Goal: Transaction & Acquisition: Purchase product/service

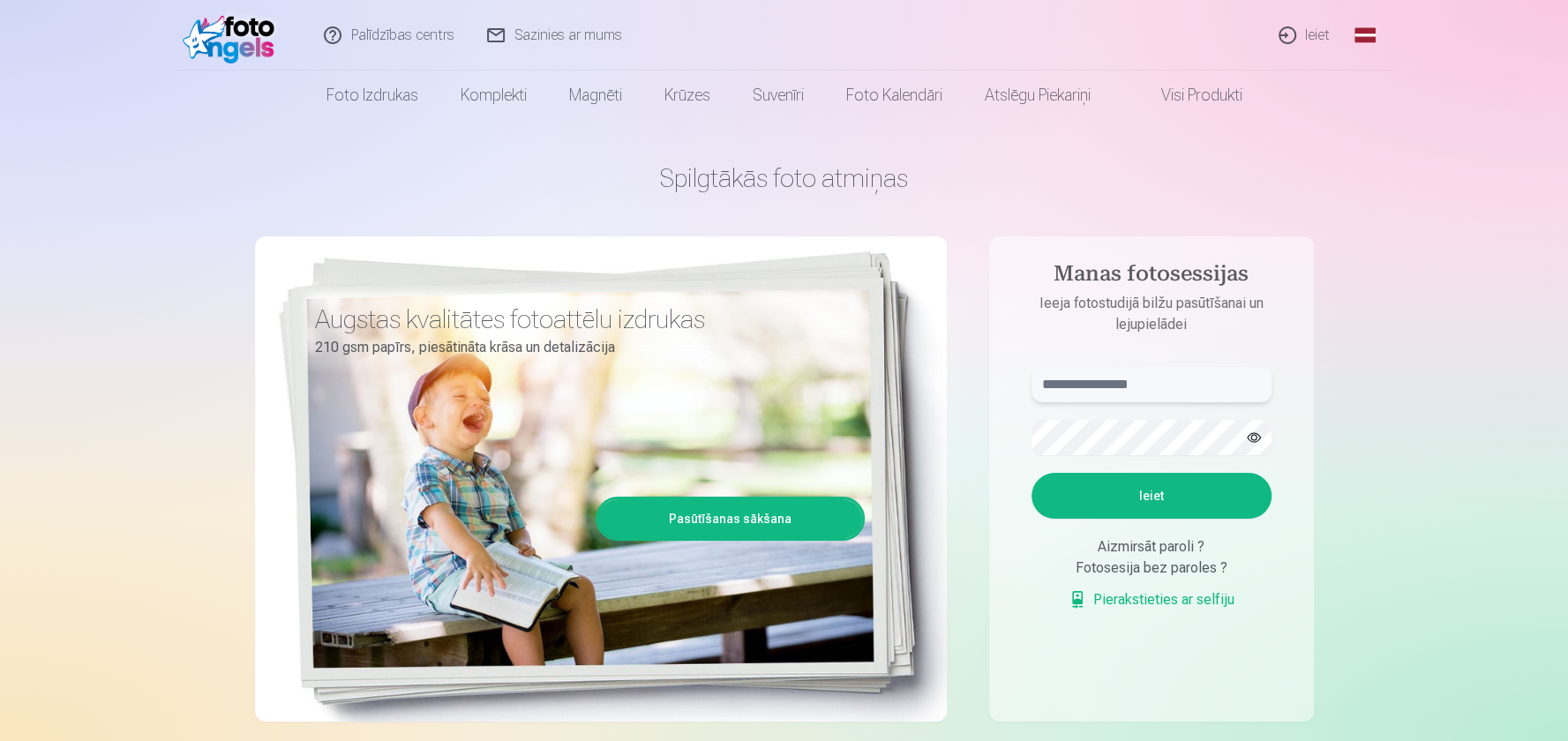
click at [1110, 389] on input "text" at bounding box center [1151, 384] width 240 height 35
type input "**********"
click at [1204, 492] on button "Ieiet" at bounding box center [1151, 496] width 240 height 46
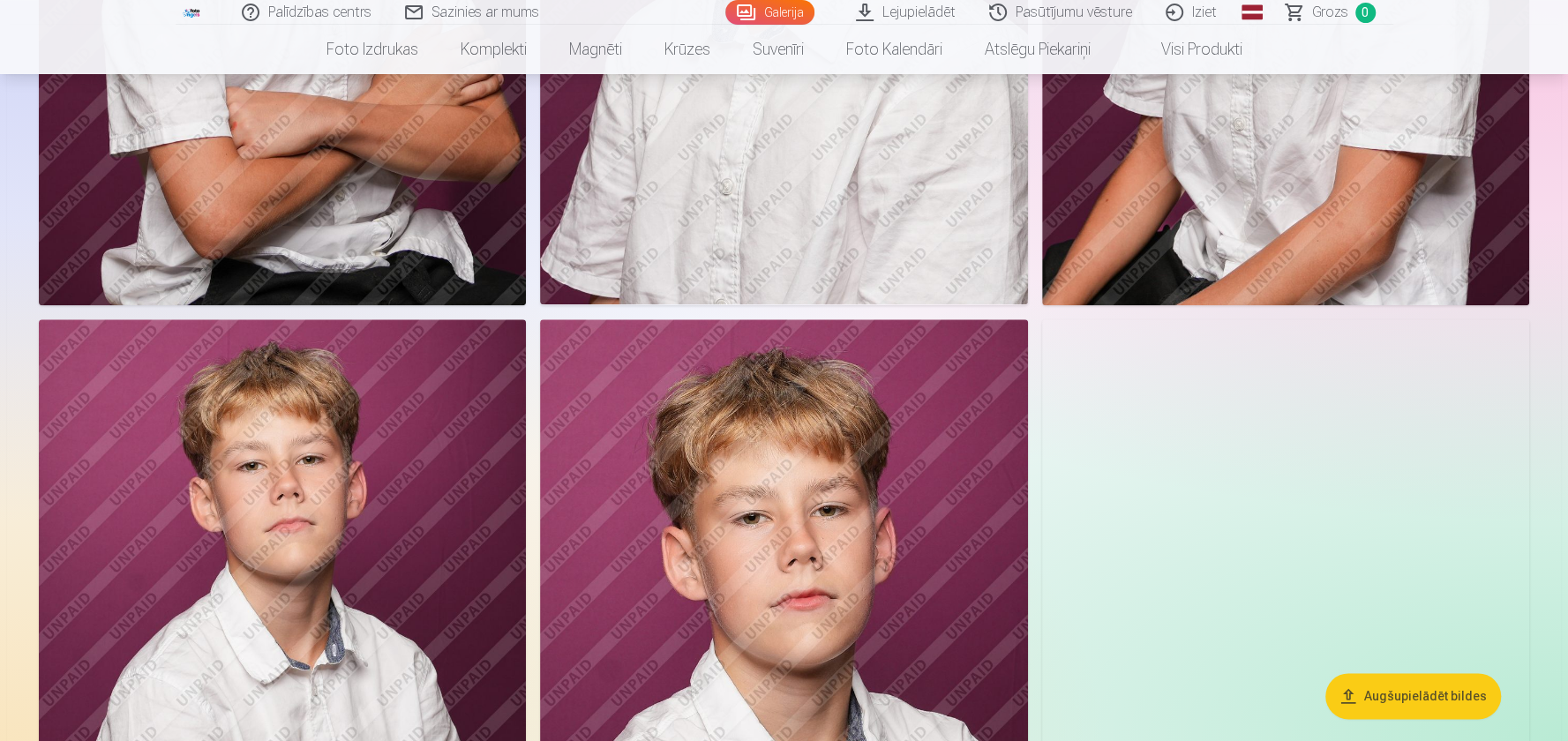
scroll to position [1499, 0]
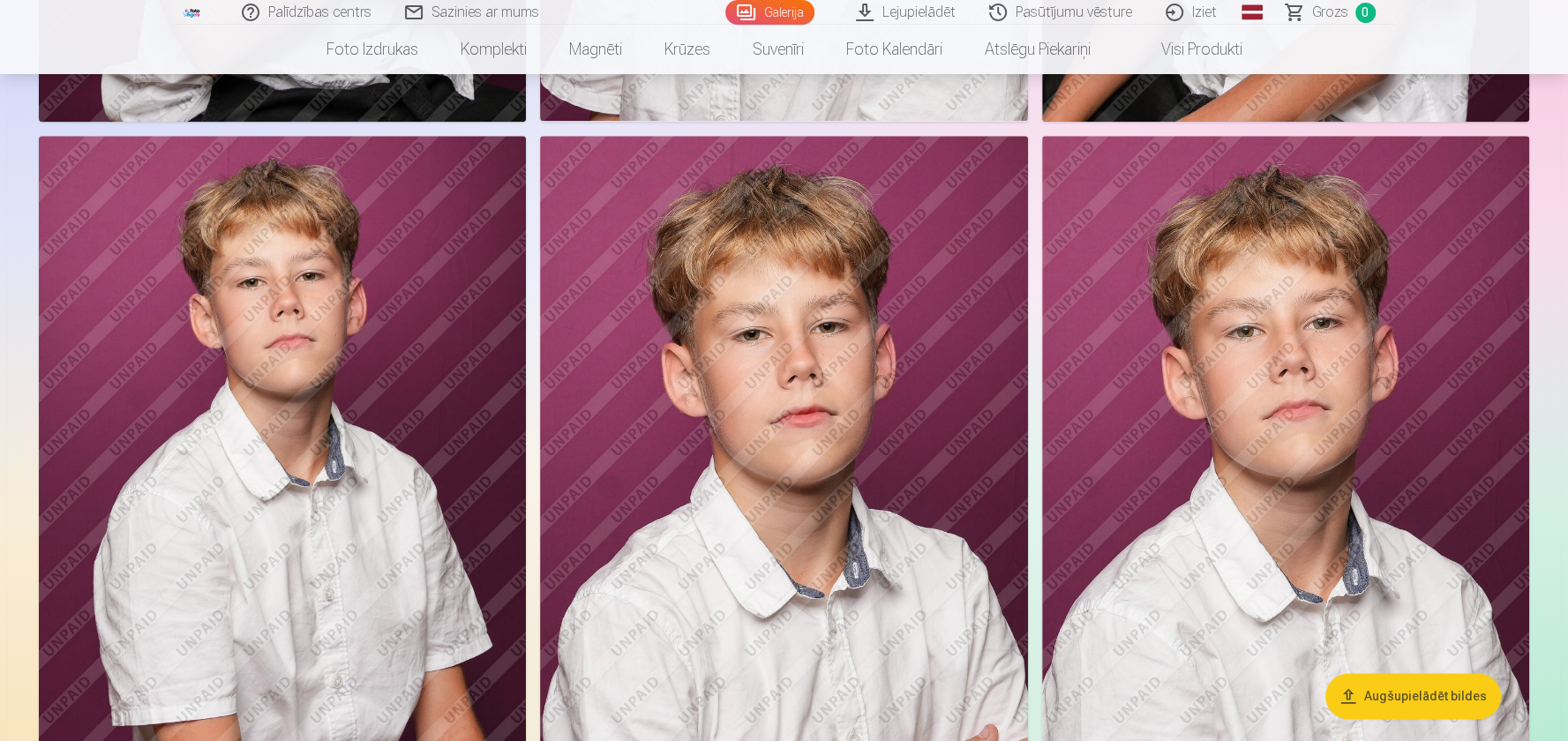
click at [916, 296] on img at bounding box center [784, 501] width 487 height 732
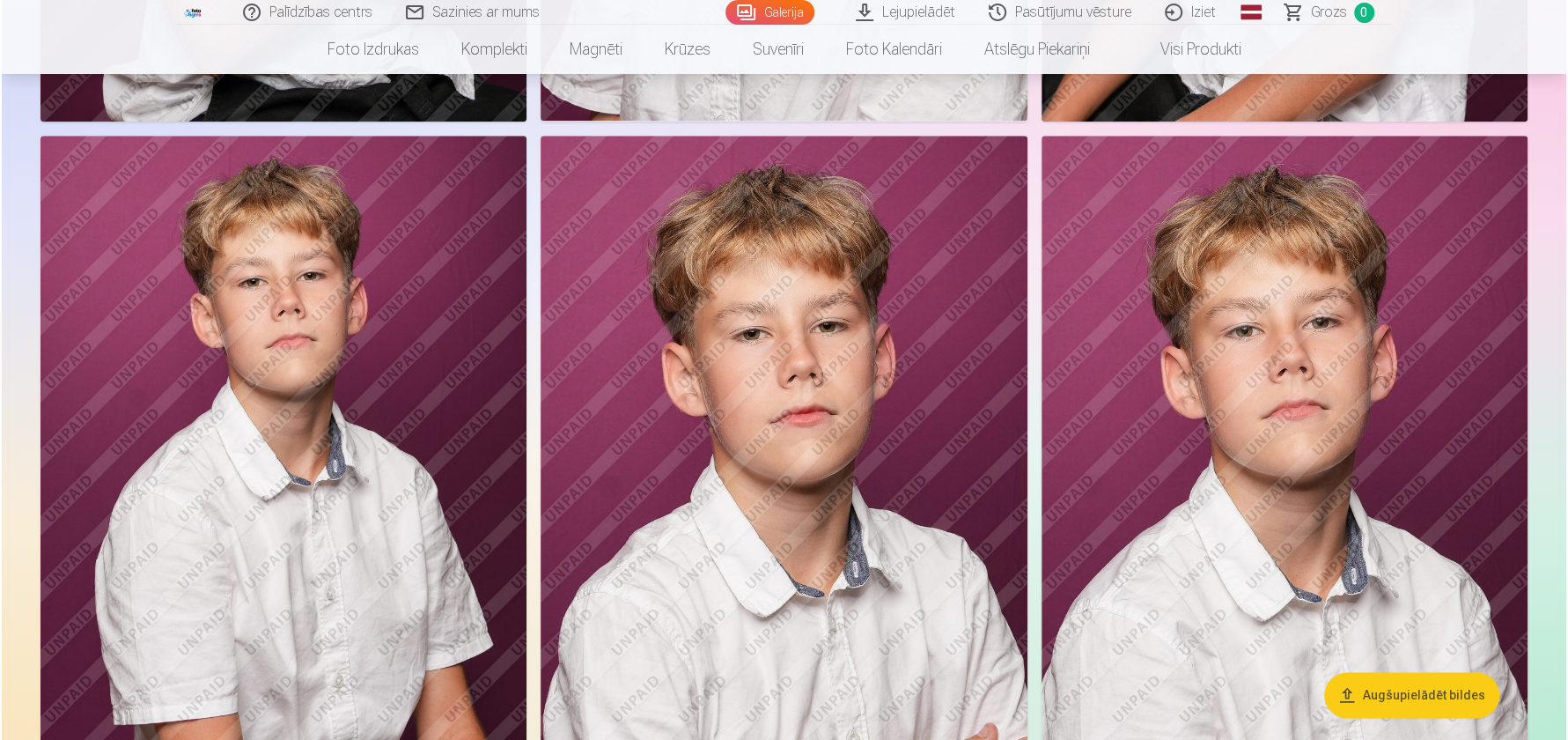
scroll to position [1499, 0]
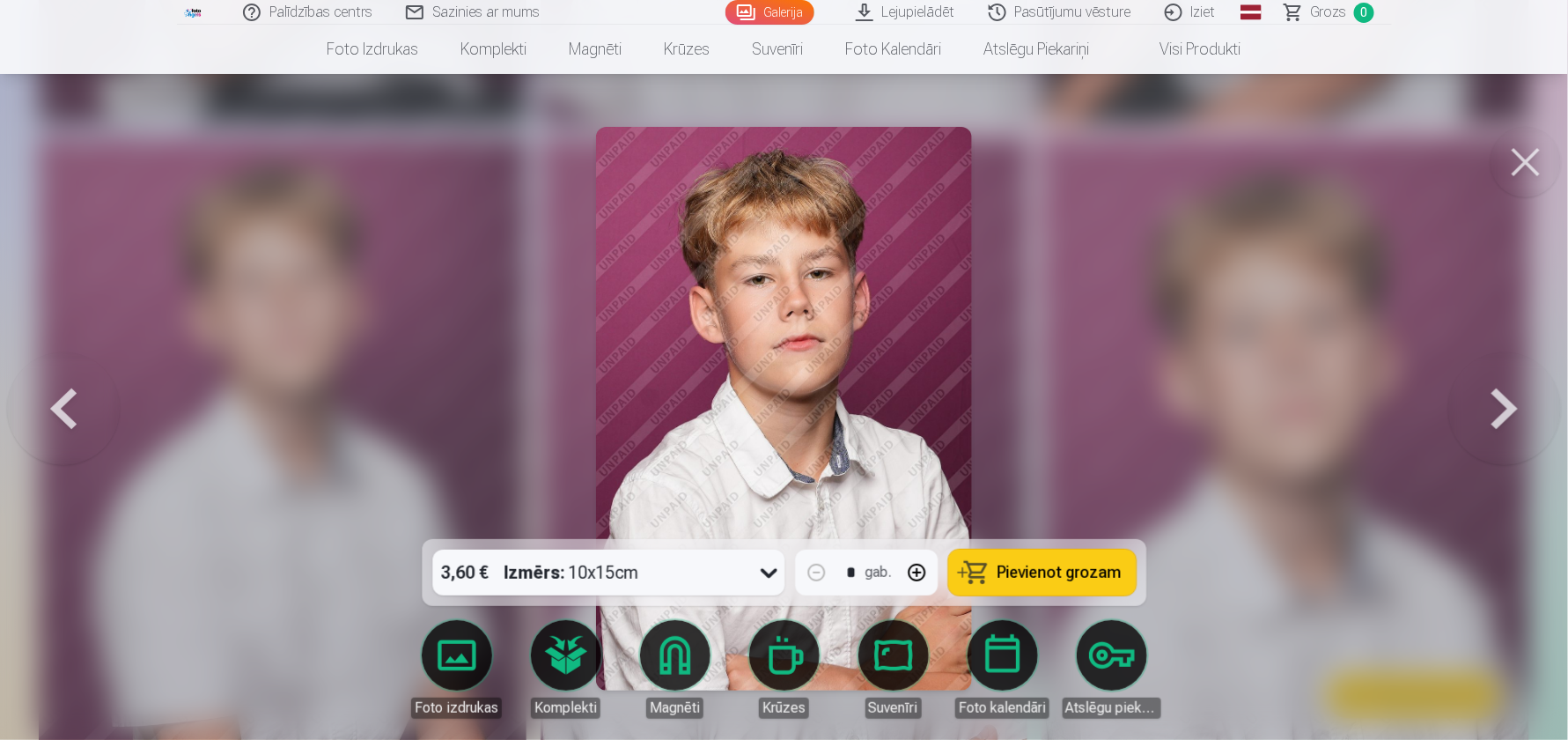
click at [1508, 173] on button at bounding box center [1526, 162] width 71 height 71
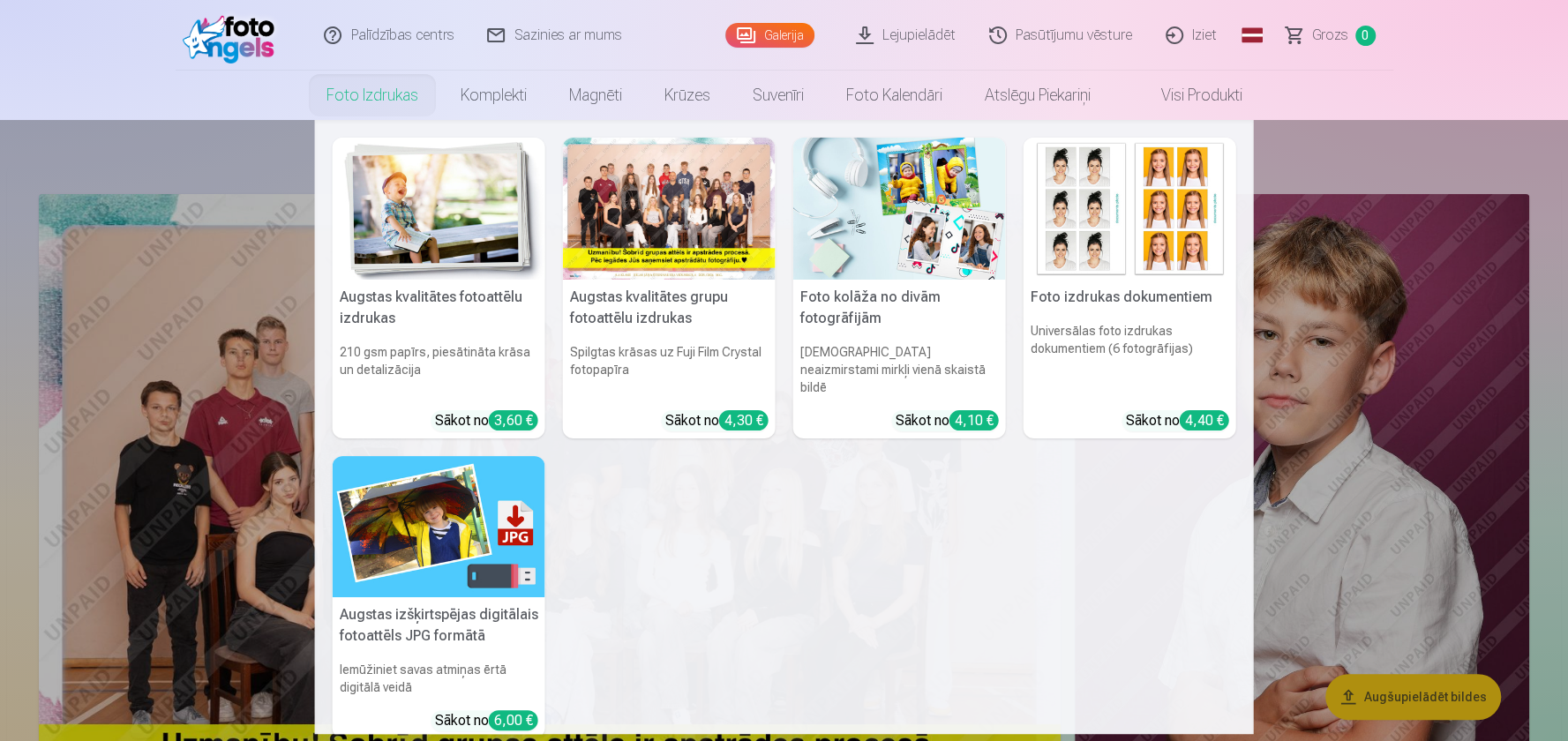
click at [386, 102] on link "Foto izdrukas" at bounding box center [372, 95] width 134 height 49
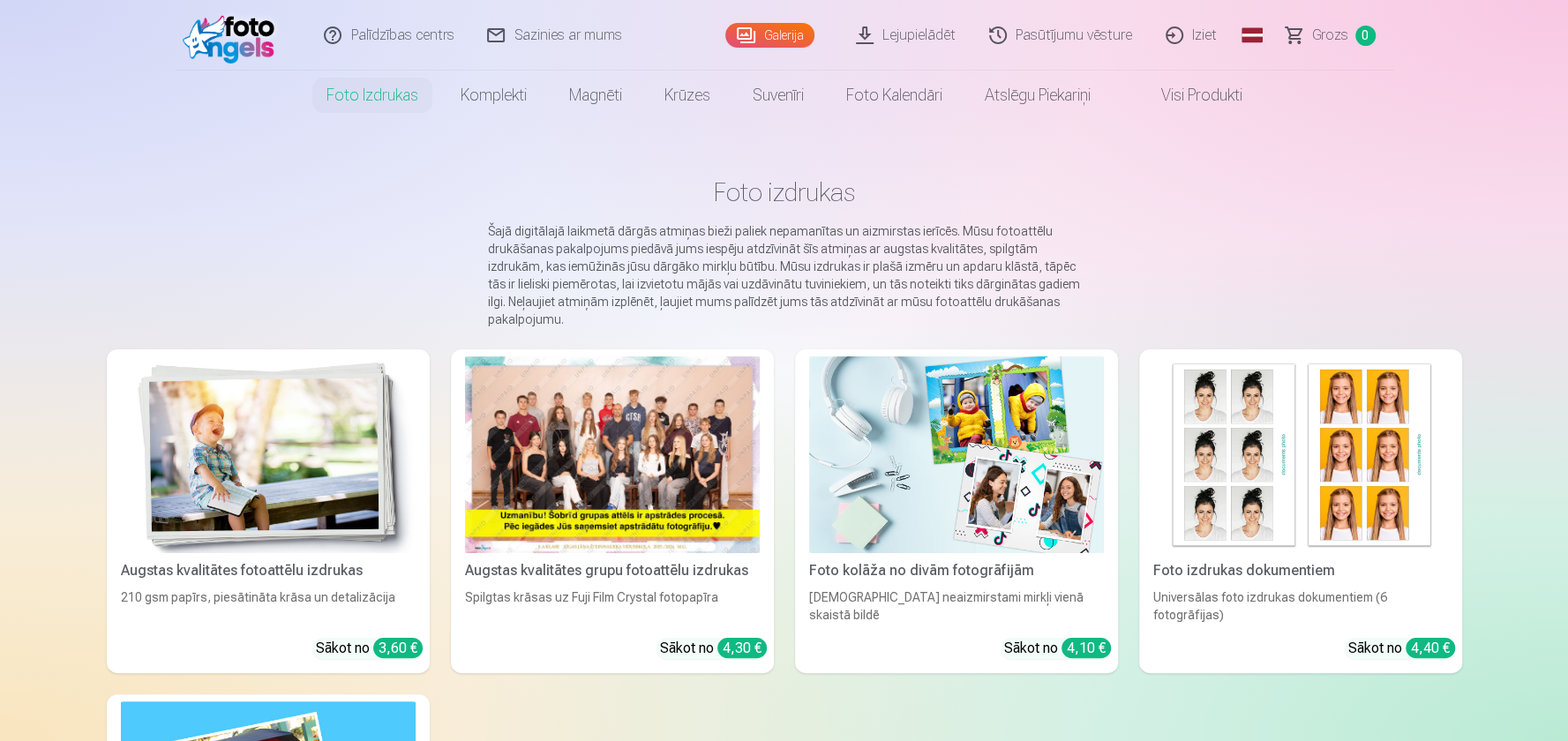
click at [920, 38] on link "Lejupielādēt" at bounding box center [907, 35] width 133 height 71
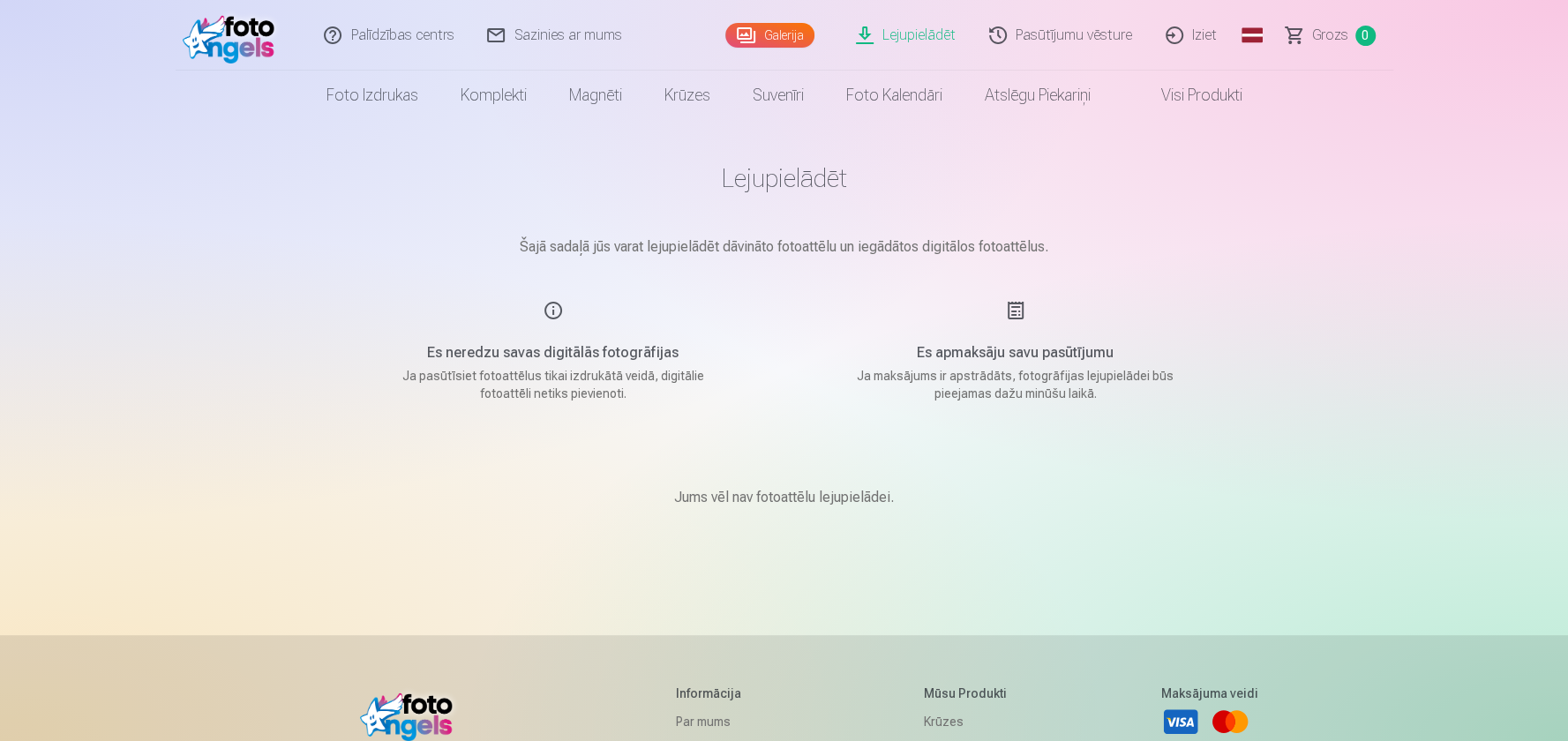
click at [1203, 88] on link "Visi produkti" at bounding box center [1187, 95] width 152 height 49
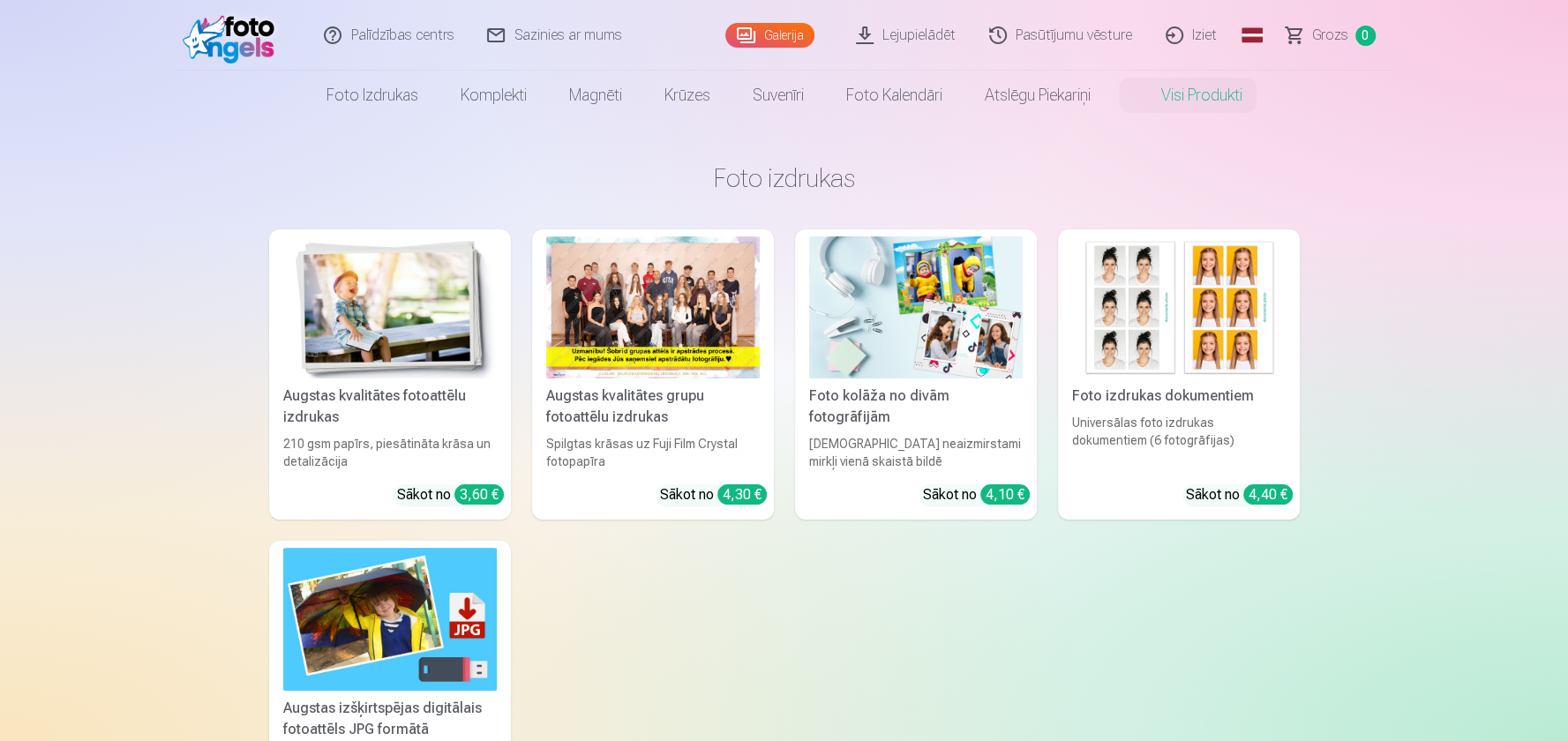
click at [437, 322] on img at bounding box center [390, 307] width 213 height 142
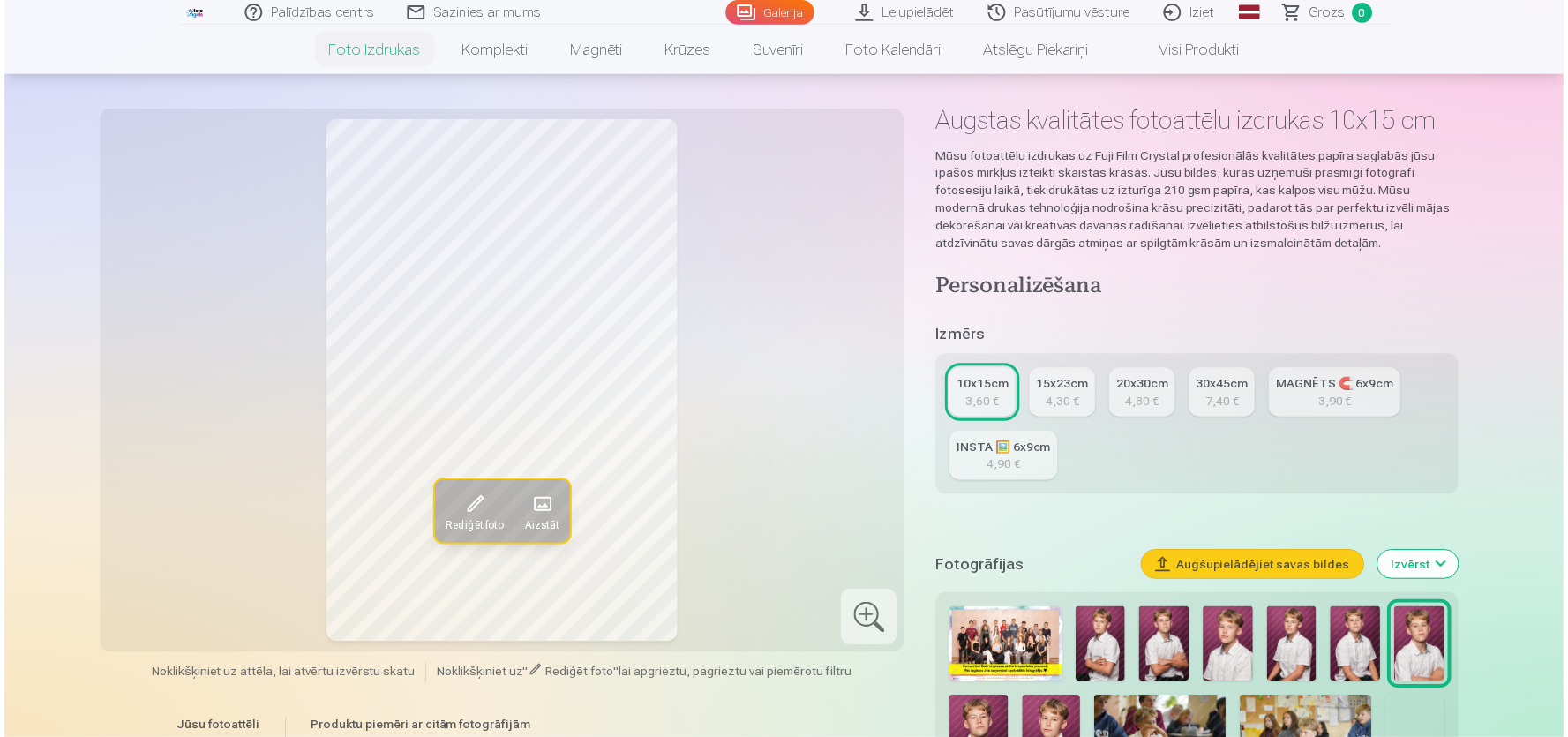
scroll to position [177, 0]
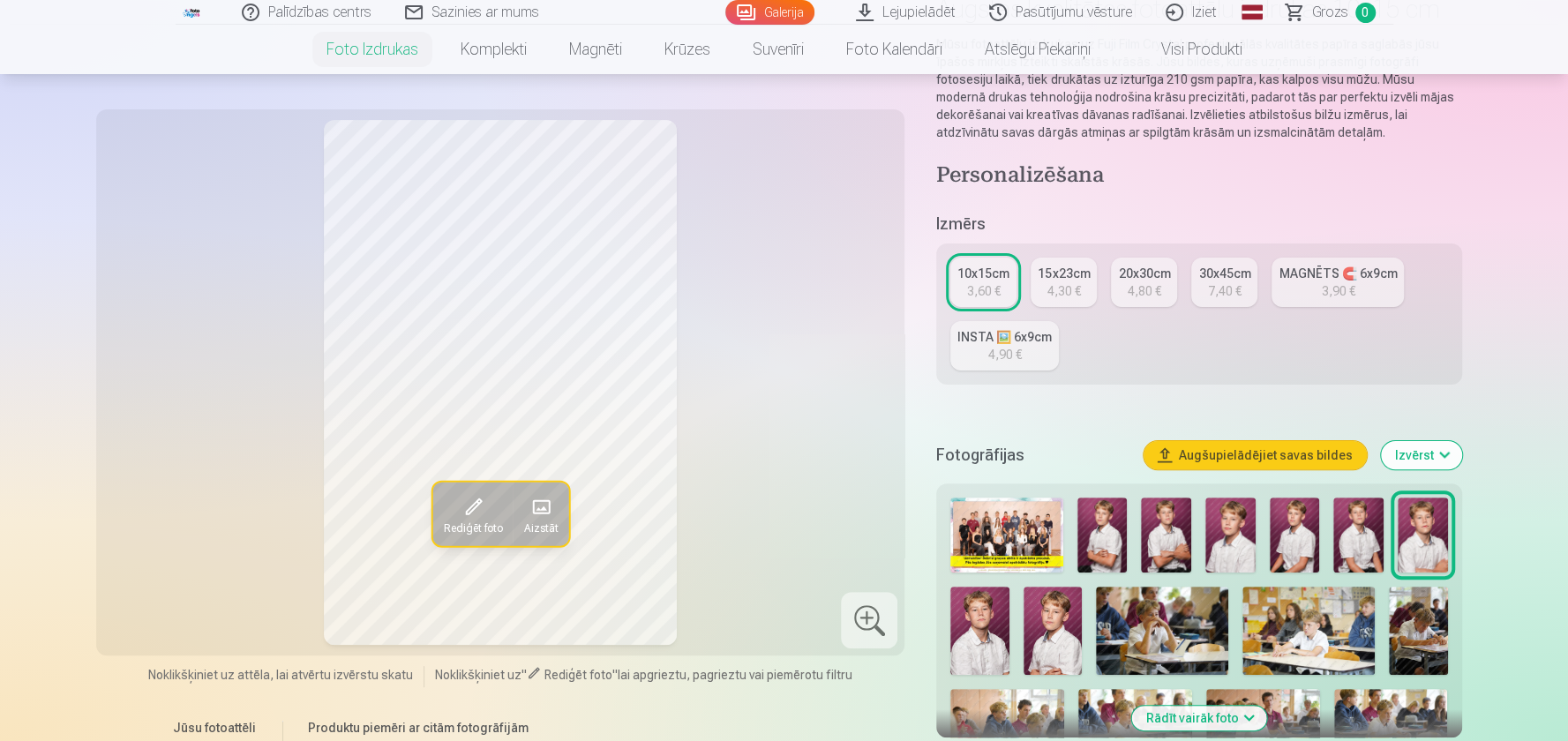
click at [1226, 556] on img at bounding box center [1230, 534] width 50 height 75
click at [1417, 551] on img at bounding box center [1423, 534] width 50 height 75
click at [1048, 613] on img at bounding box center [1053, 630] width 60 height 88
click at [1029, 539] on img at bounding box center [1006, 534] width 112 height 75
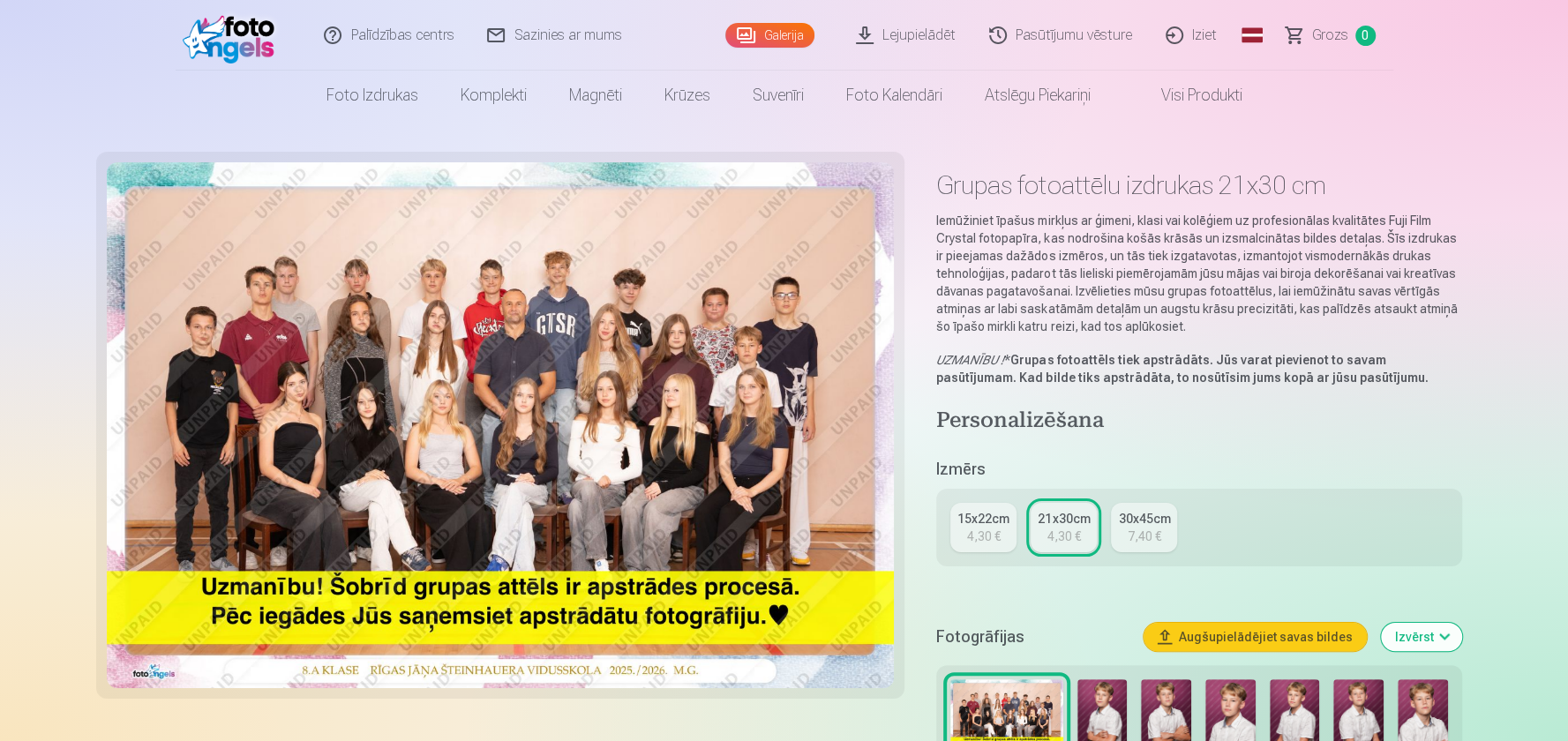
click at [997, 528] on div "4,30 €" at bounding box center [984, 536] width 34 height 18
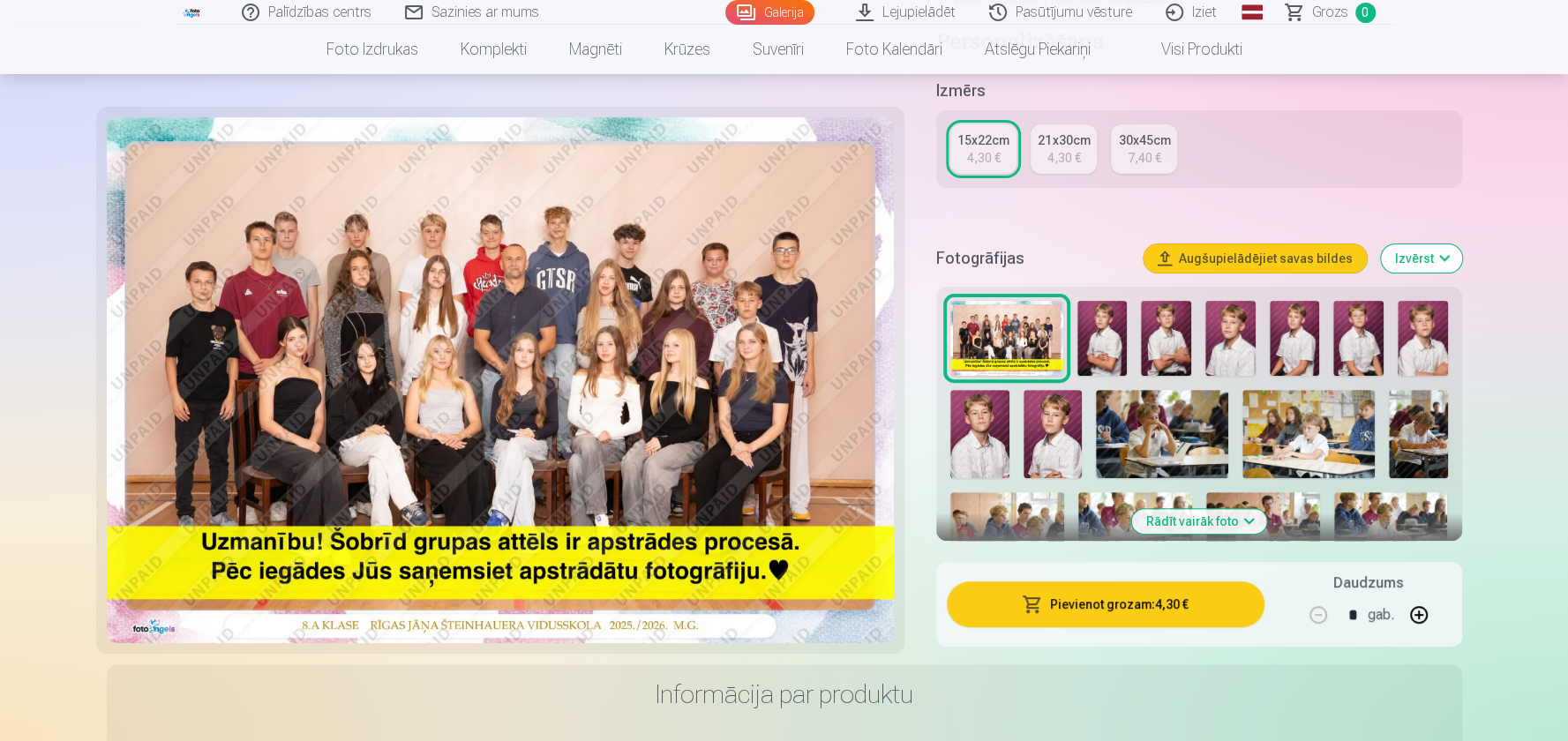
scroll to position [530, 0]
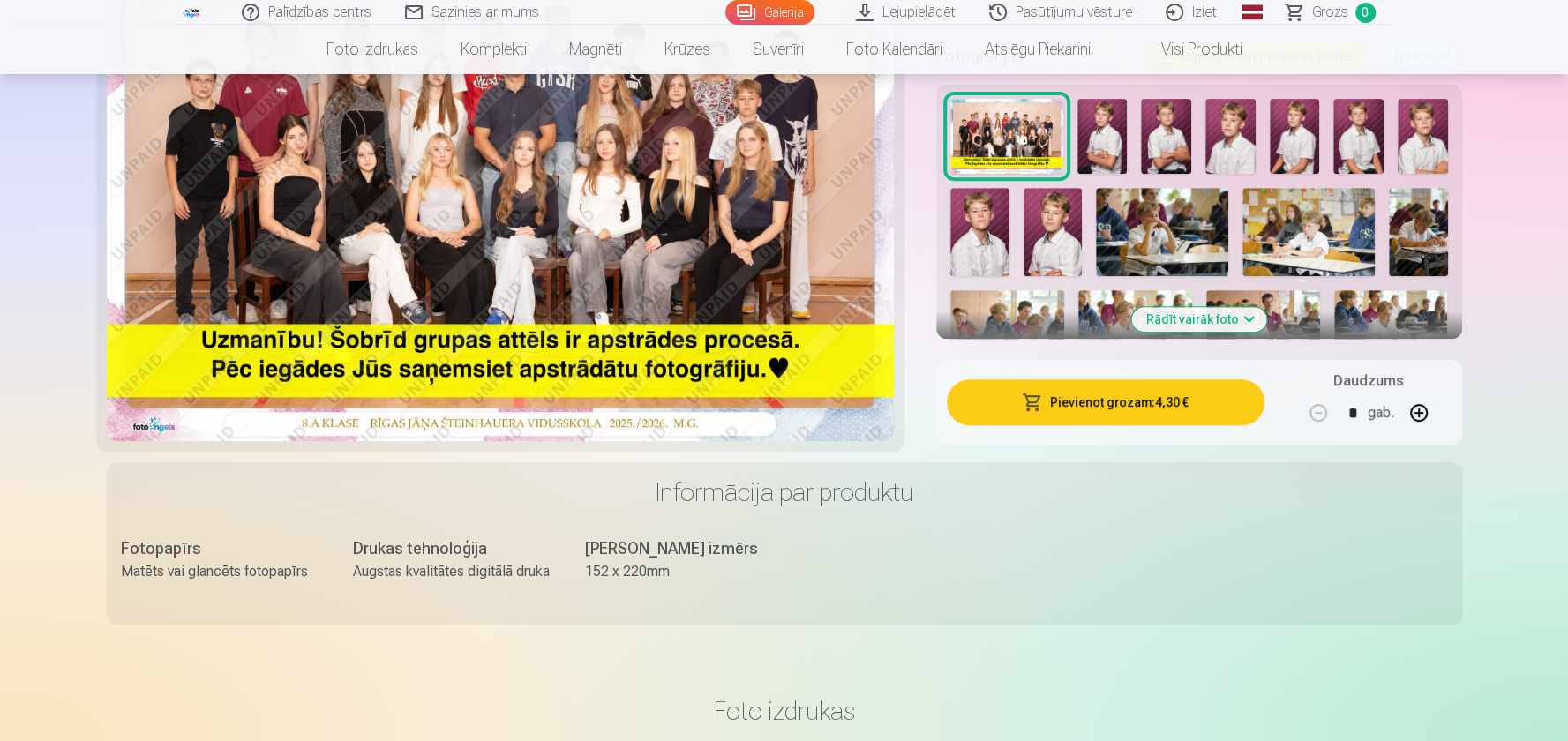
click at [1113, 411] on button "Pievienot grozam : 4,30 €" at bounding box center [1105, 402] width 316 height 46
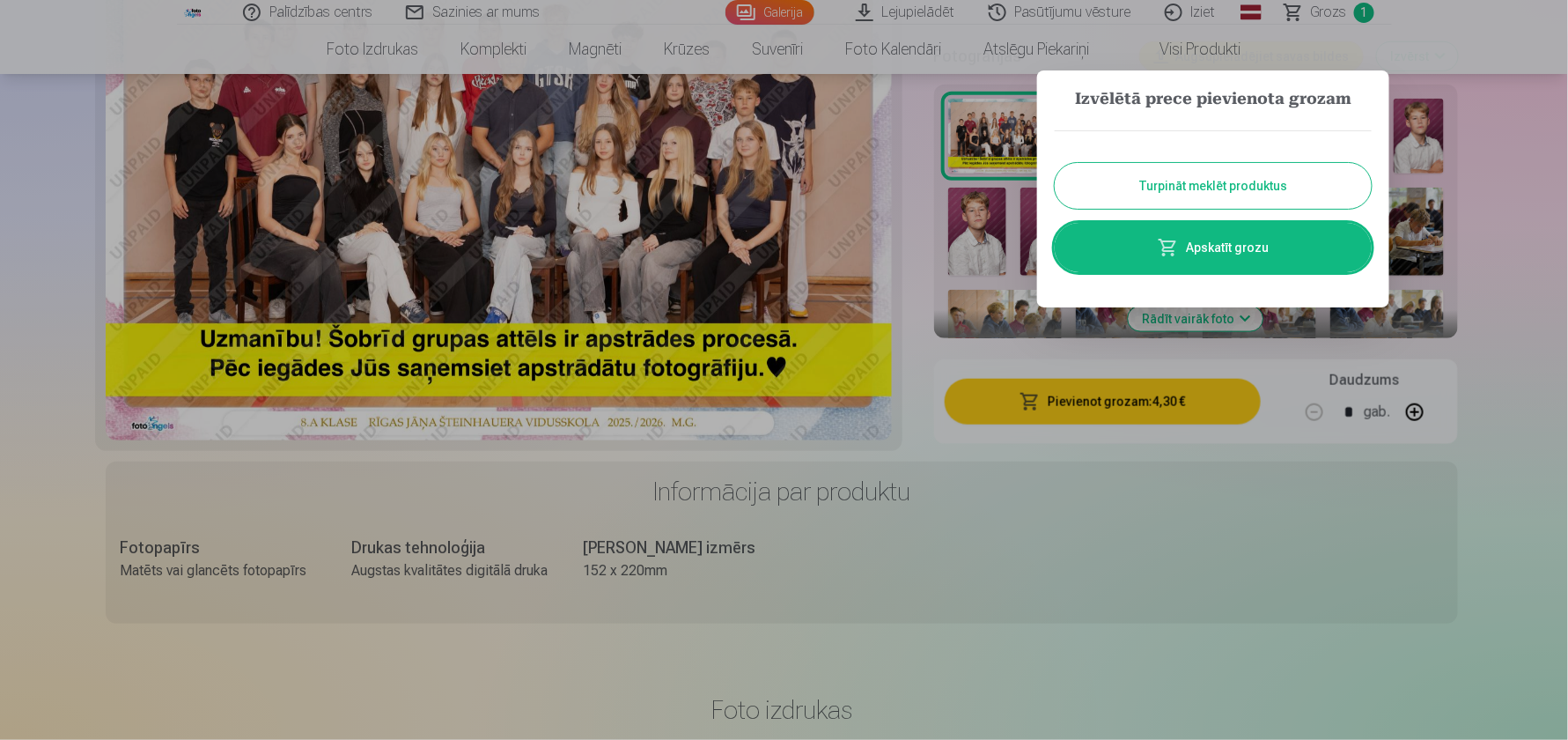
click at [1231, 192] on button "Turpināt meklēt produktus" at bounding box center [1213, 186] width 317 height 46
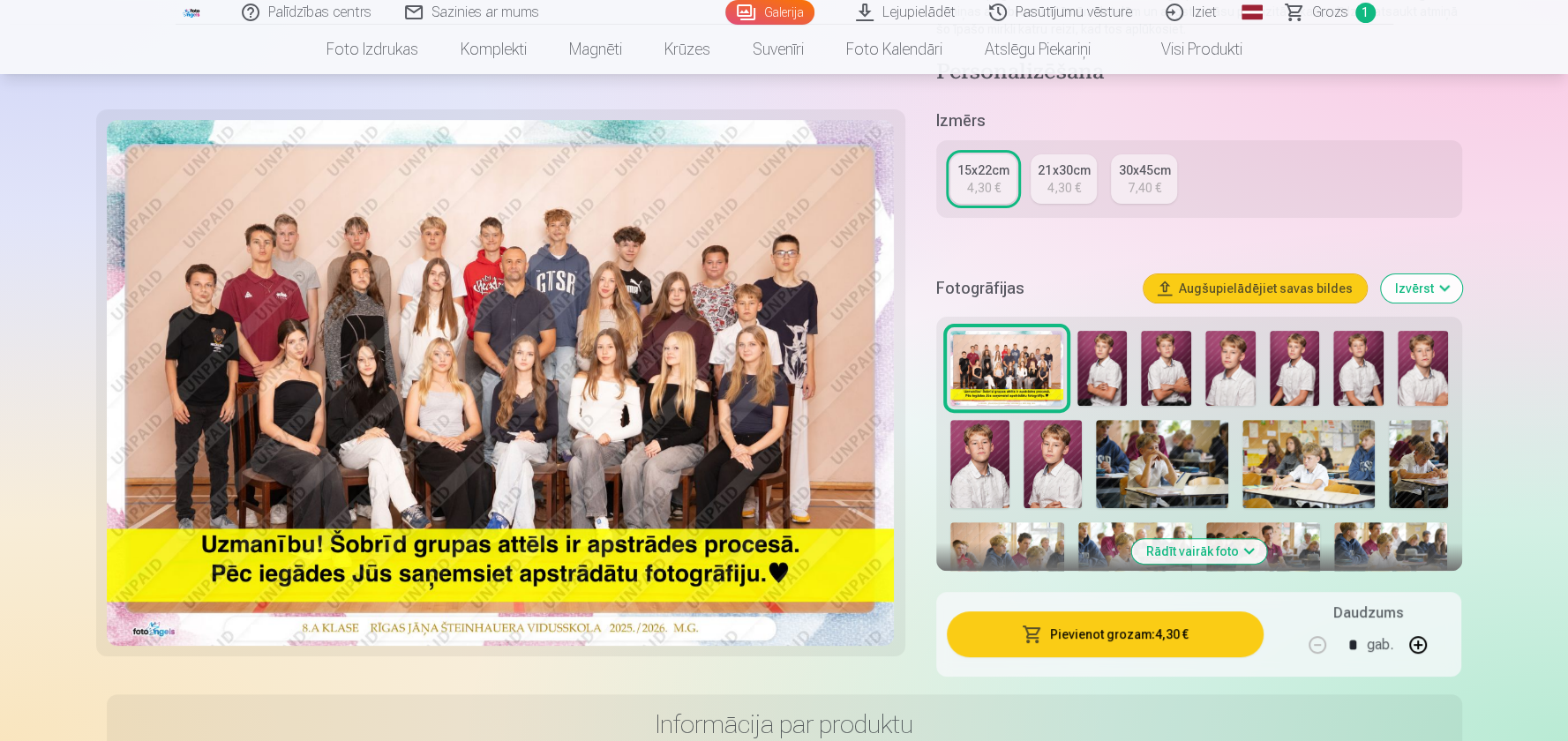
scroll to position [177, 0]
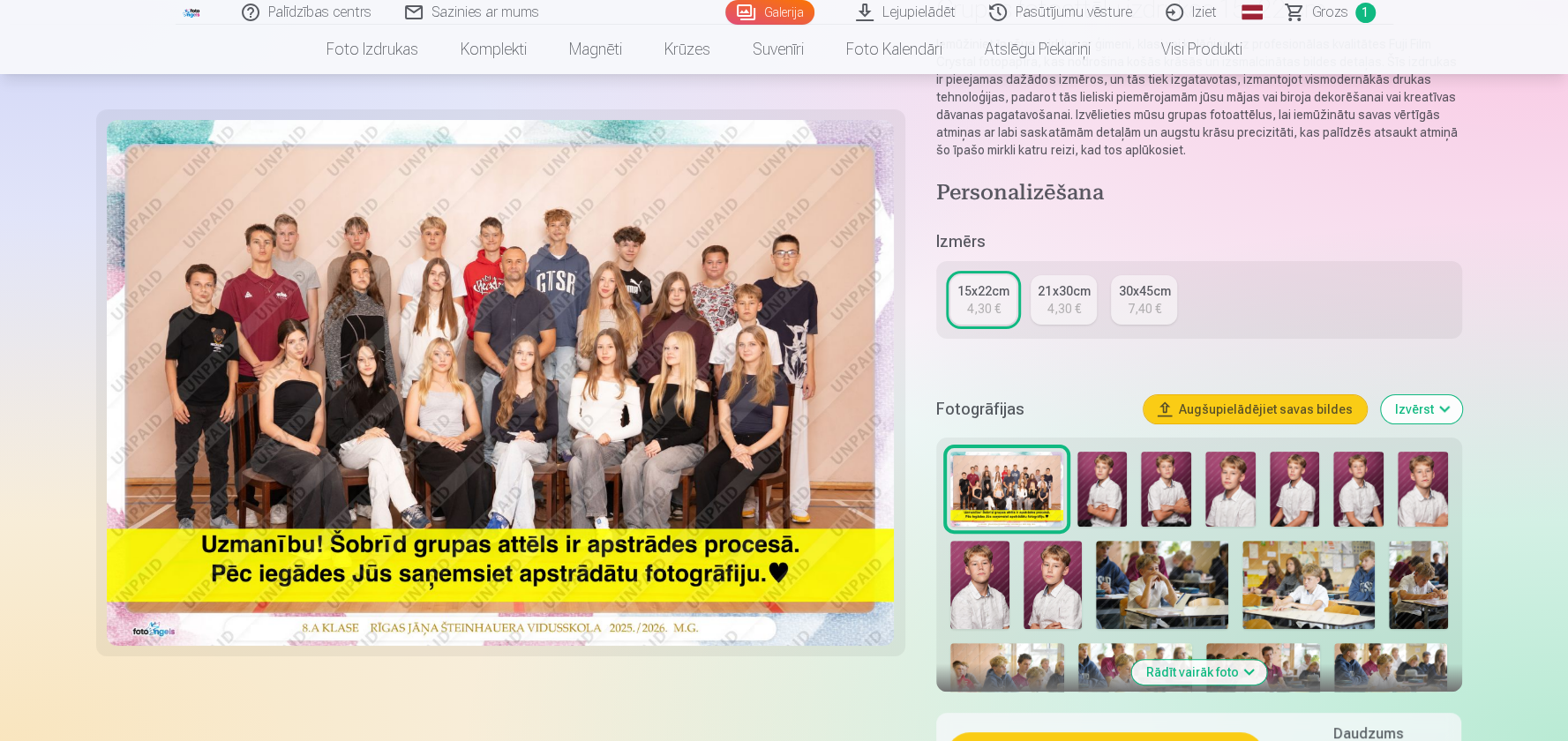
click at [1168, 480] on img at bounding box center [1166, 488] width 50 height 75
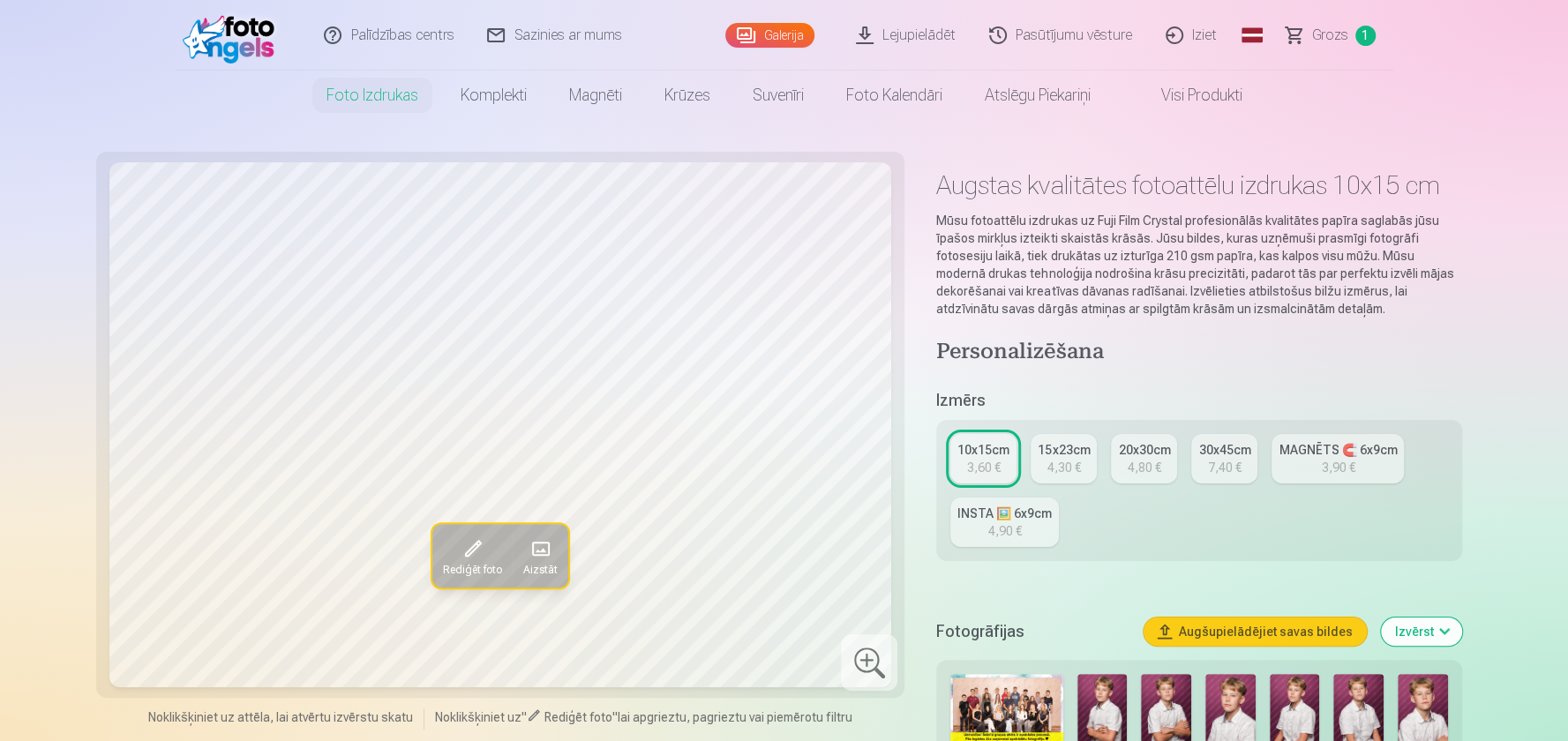
click at [1325, 474] on div "3,90 €" at bounding box center [1338, 467] width 34 height 18
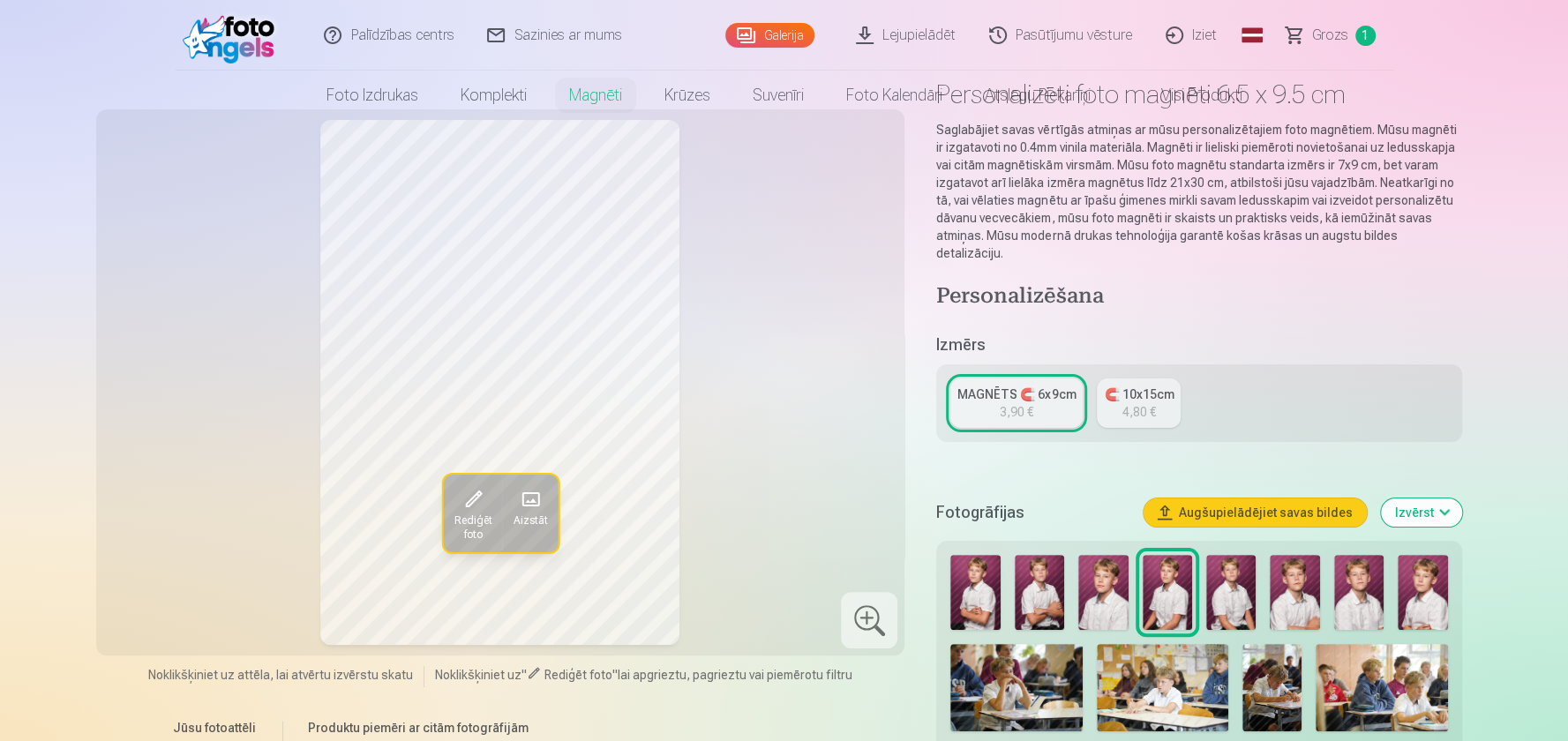
scroll to position [177, 0]
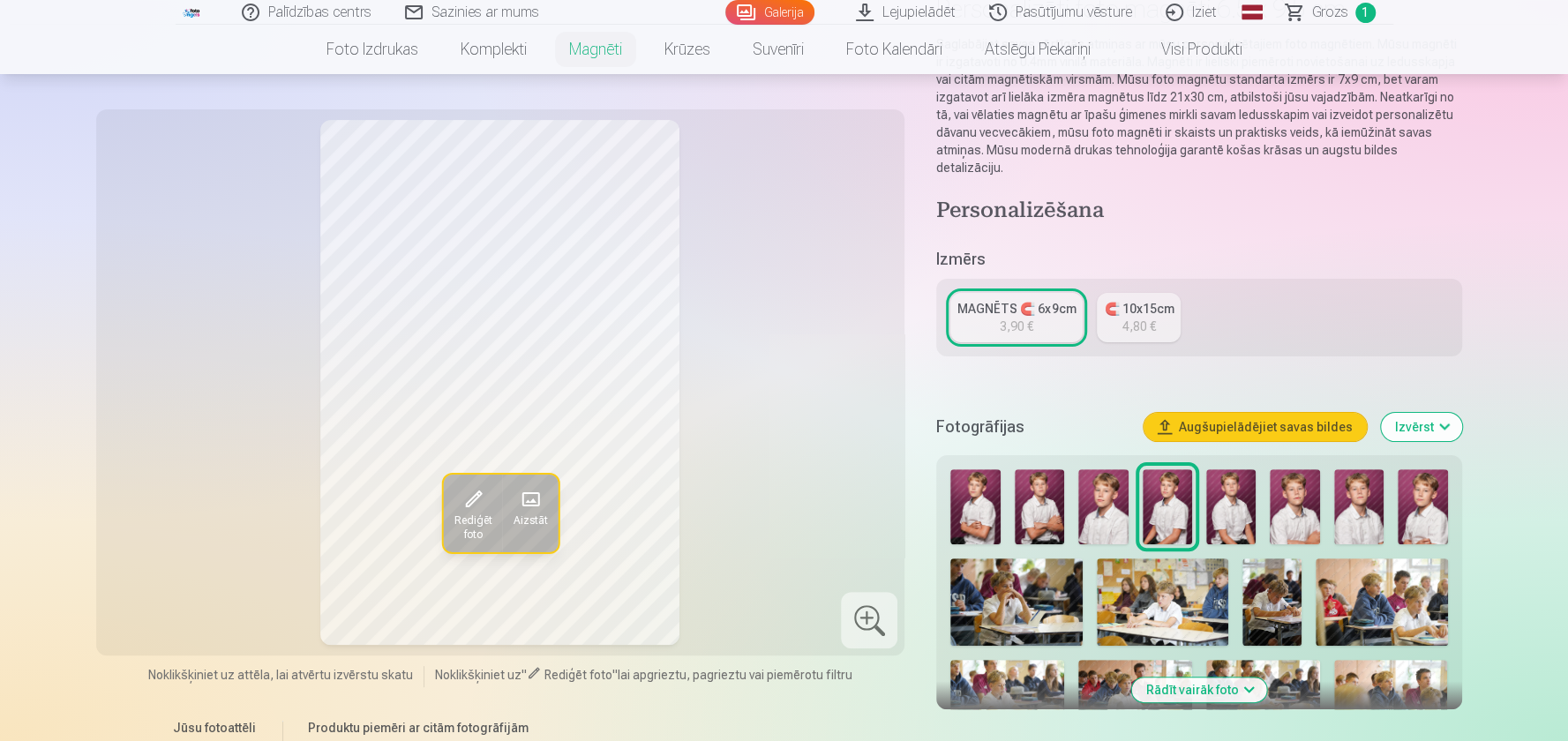
click at [1432, 500] on img at bounding box center [1423, 506] width 49 height 75
click at [1105, 500] on img at bounding box center [1103, 506] width 49 height 75
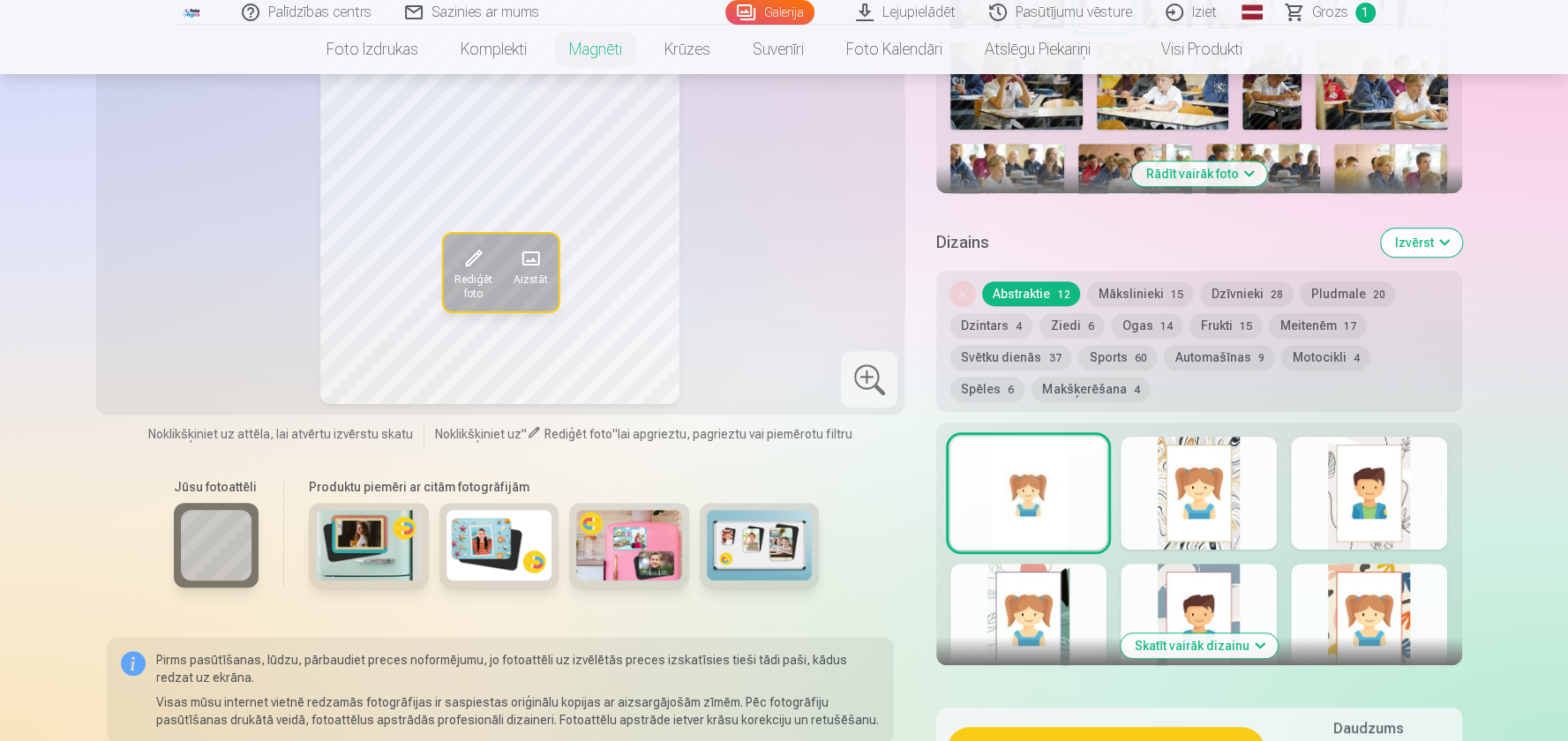
scroll to position [882, 0]
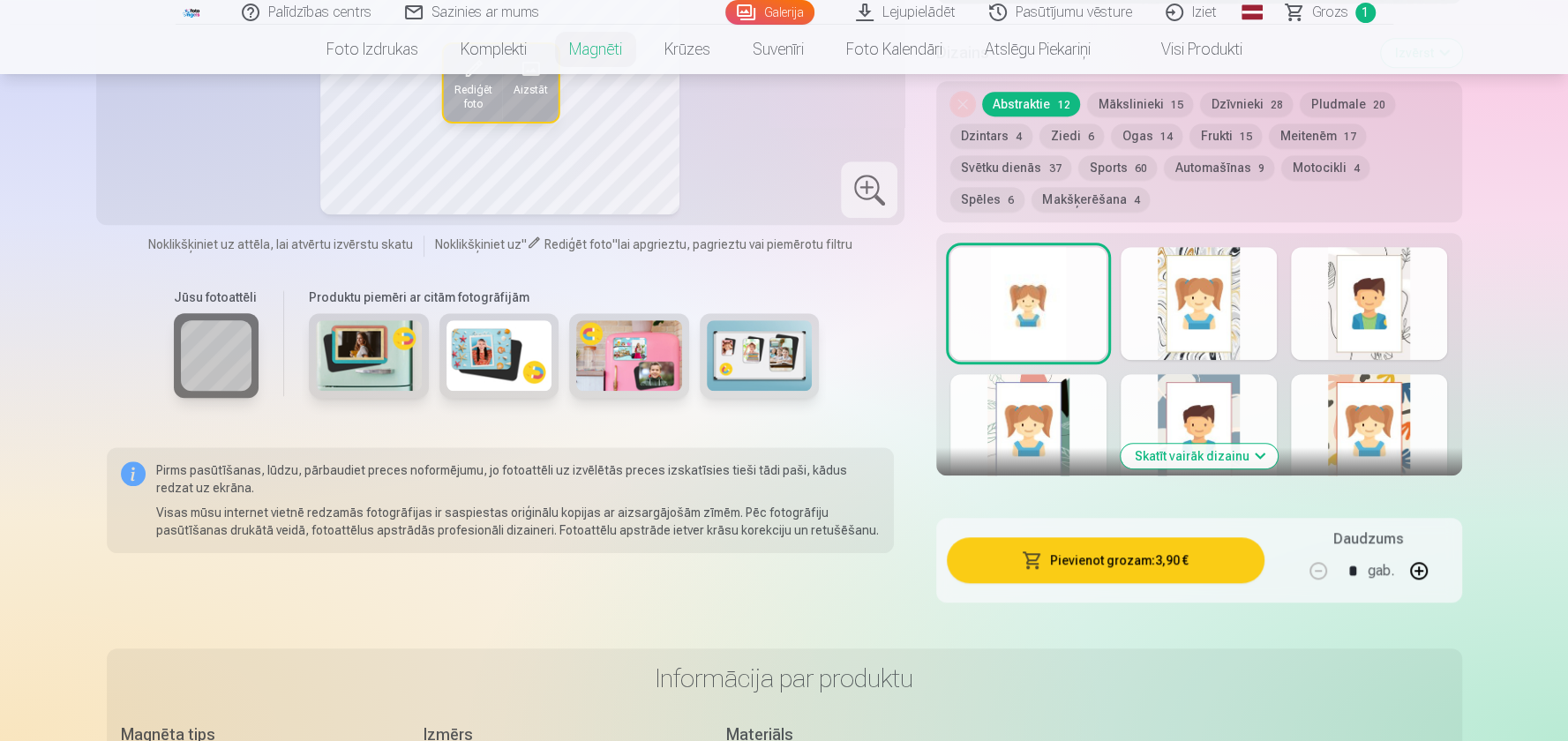
click at [1224, 444] on button "Skatīt vairāk dizainu" at bounding box center [1200, 456] width 157 height 25
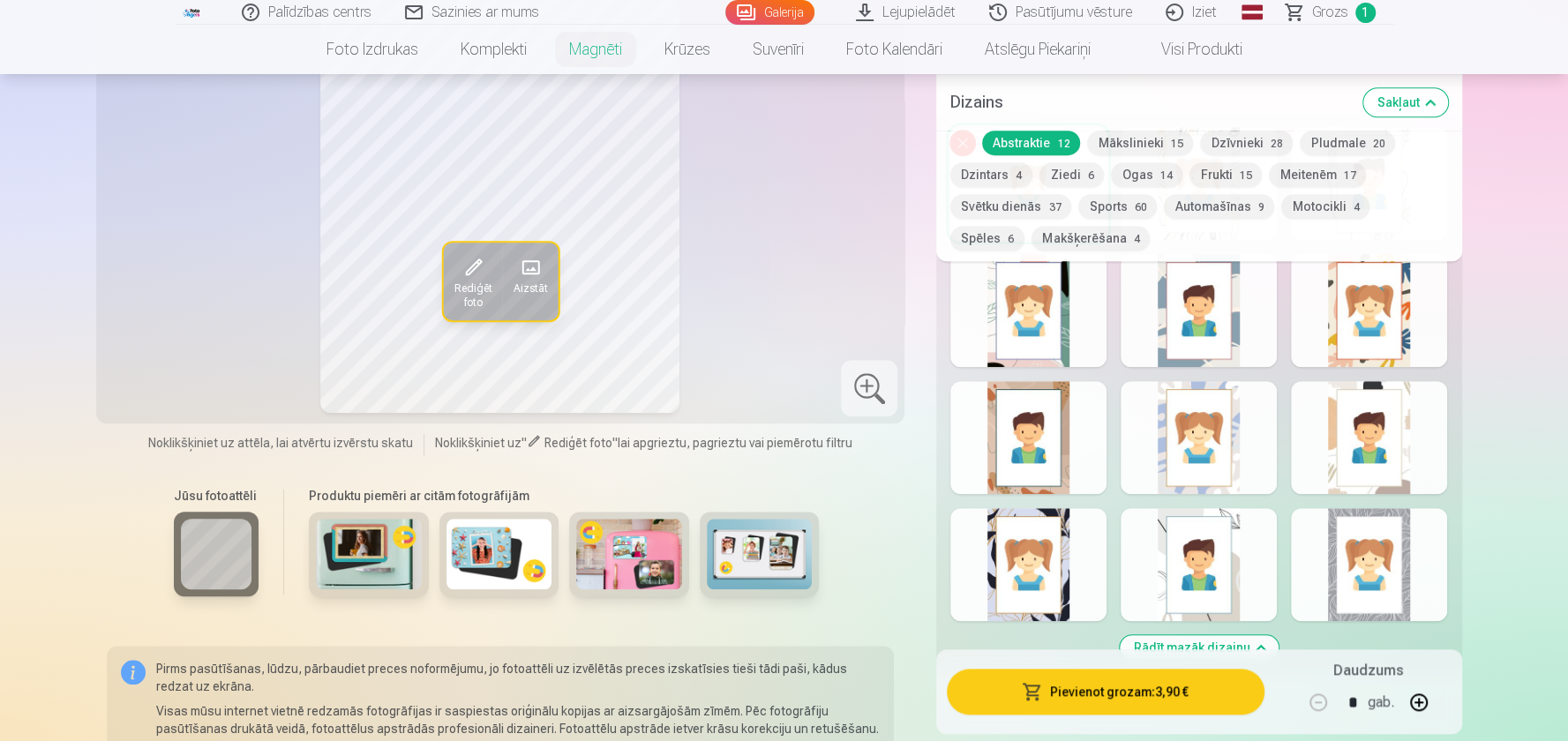
scroll to position [1147, 0]
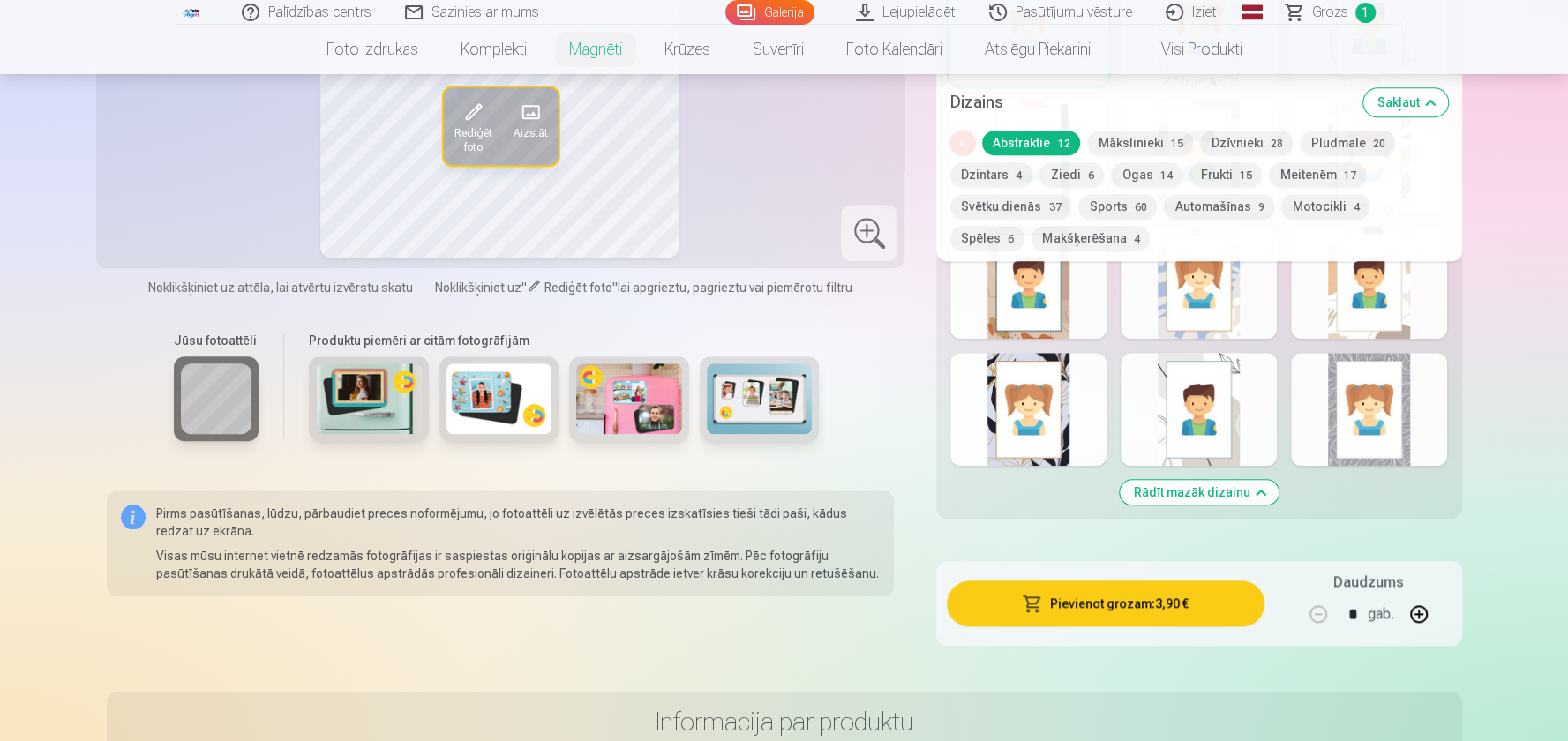
click at [1077, 405] on div at bounding box center [1028, 410] width 156 height 113
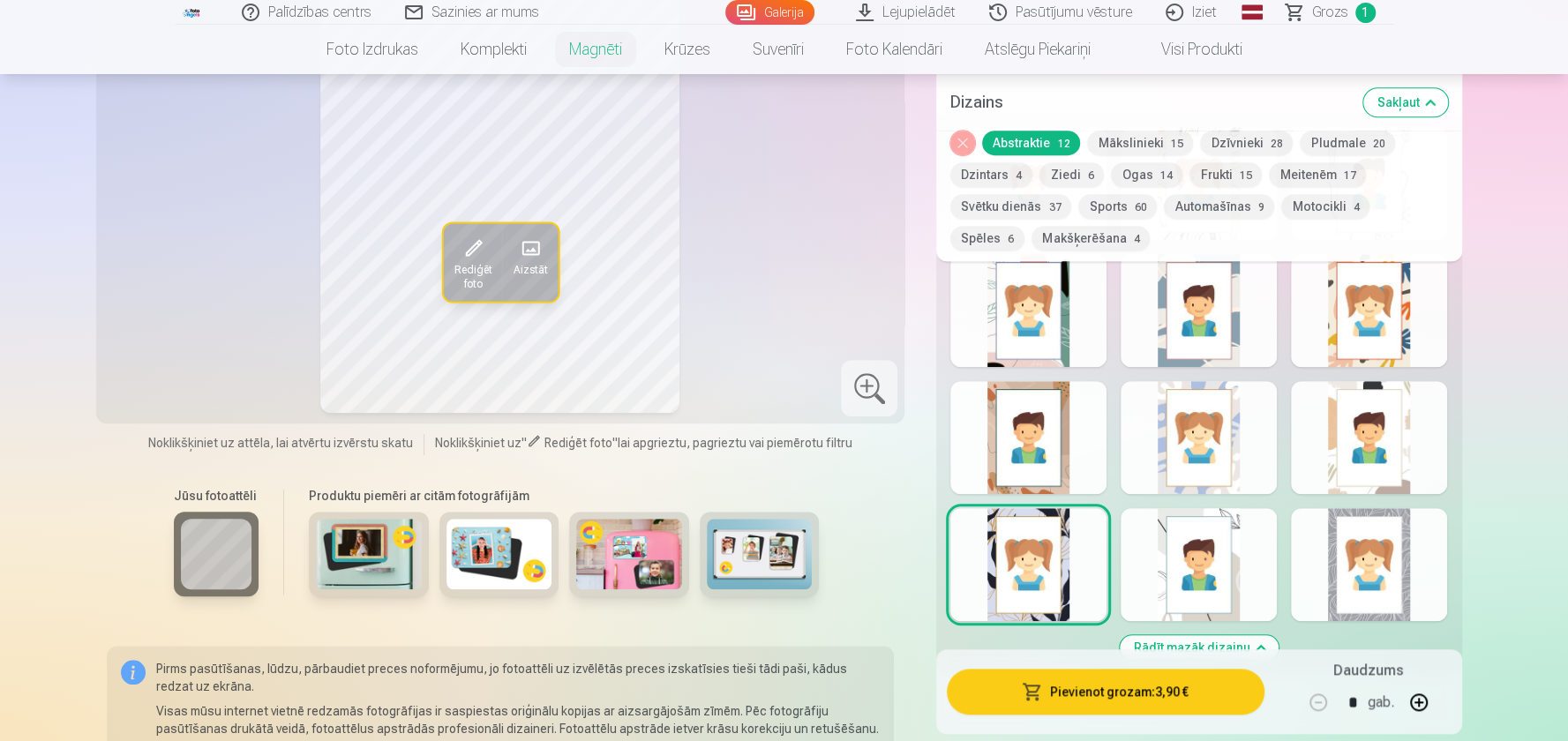
scroll to position [1058, 0]
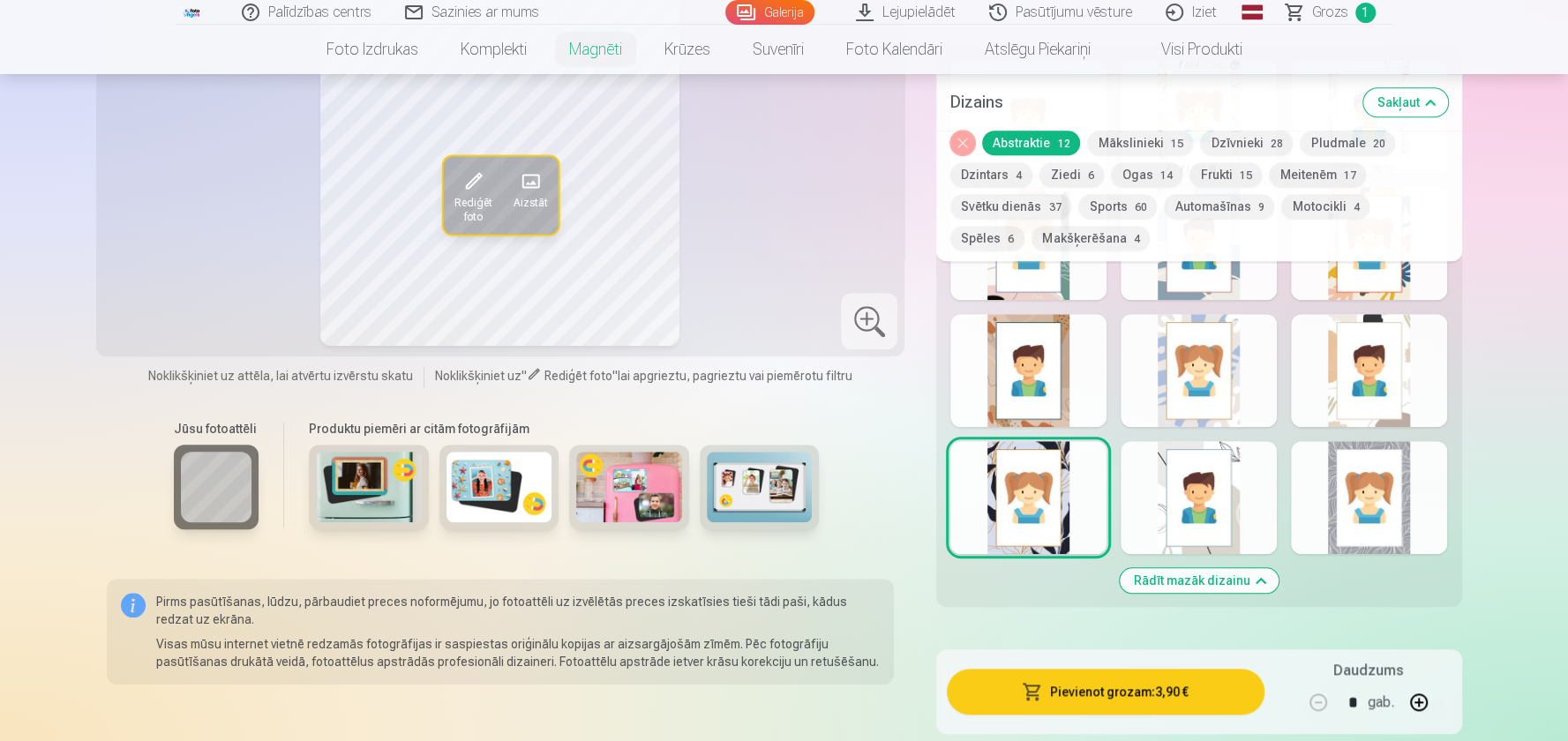
click at [1370, 484] on div at bounding box center [1369, 497] width 156 height 113
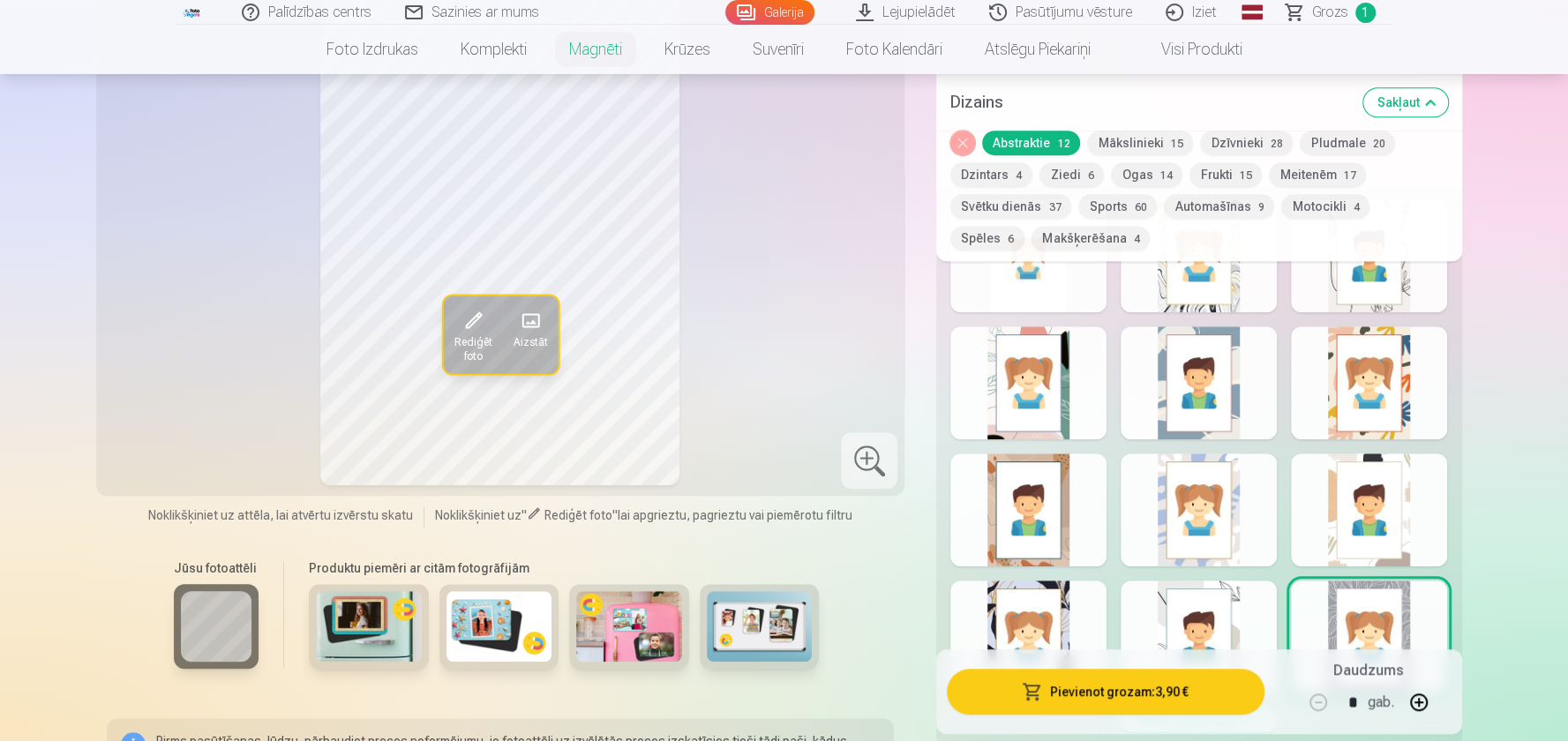
scroll to position [794, 0]
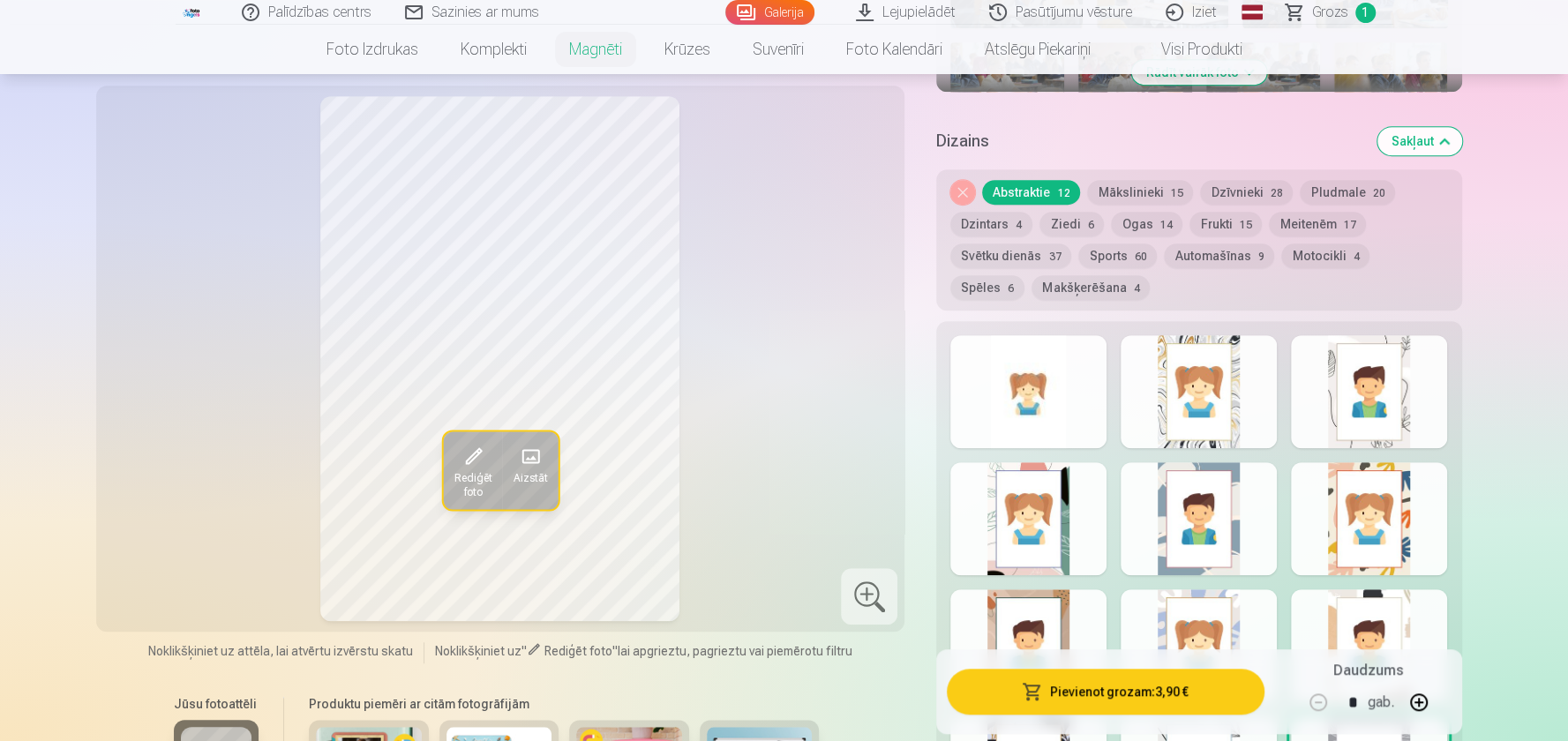
click at [1350, 396] on div at bounding box center [1369, 392] width 156 height 113
click at [1062, 615] on div at bounding box center [1028, 646] width 156 height 113
click at [1193, 602] on div at bounding box center [1199, 646] width 156 height 113
click at [1202, 540] on div at bounding box center [1199, 519] width 156 height 113
click at [1378, 509] on div at bounding box center [1369, 519] width 156 height 113
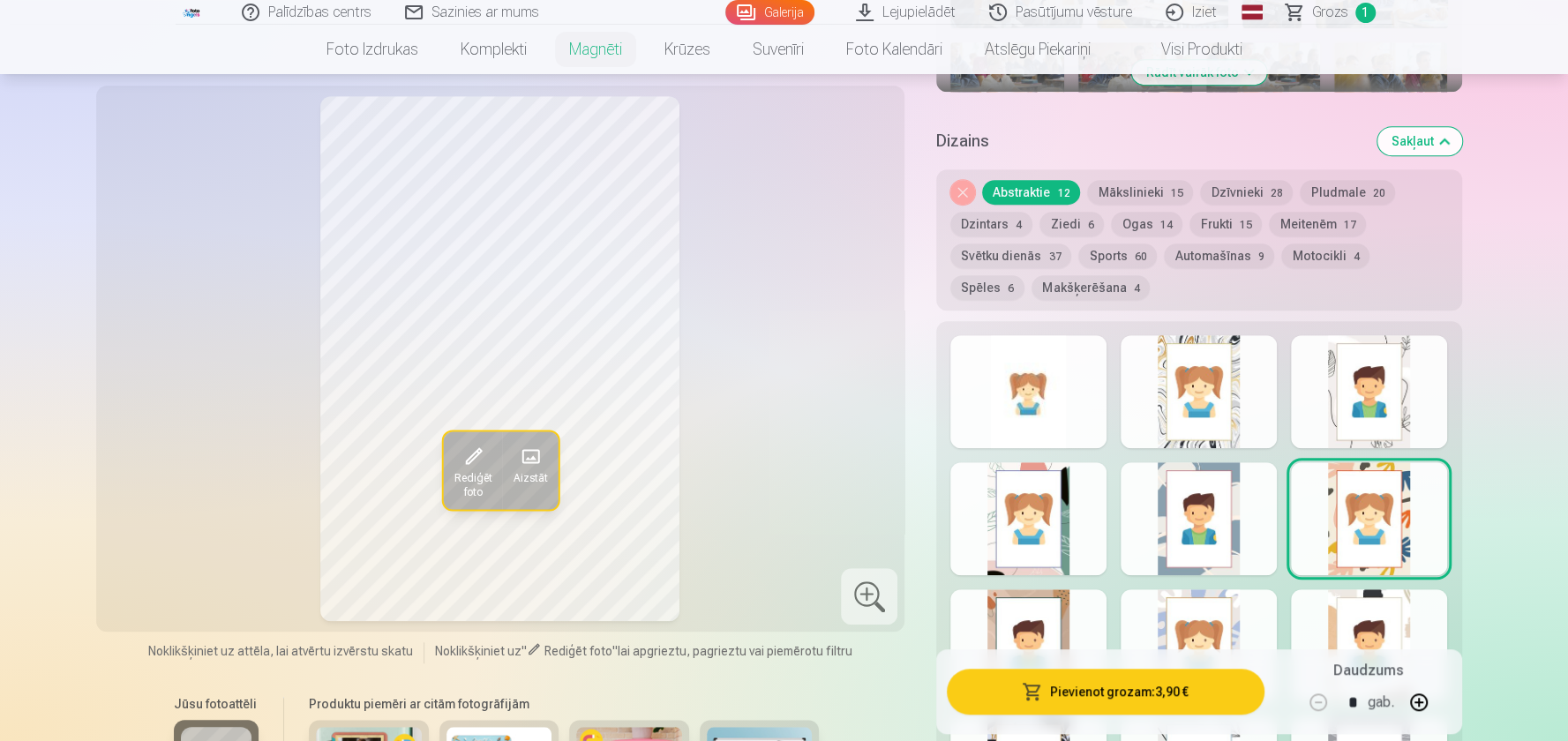
click at [1392, 633] on div at bounding box center [1369, 646] width 156 height 113
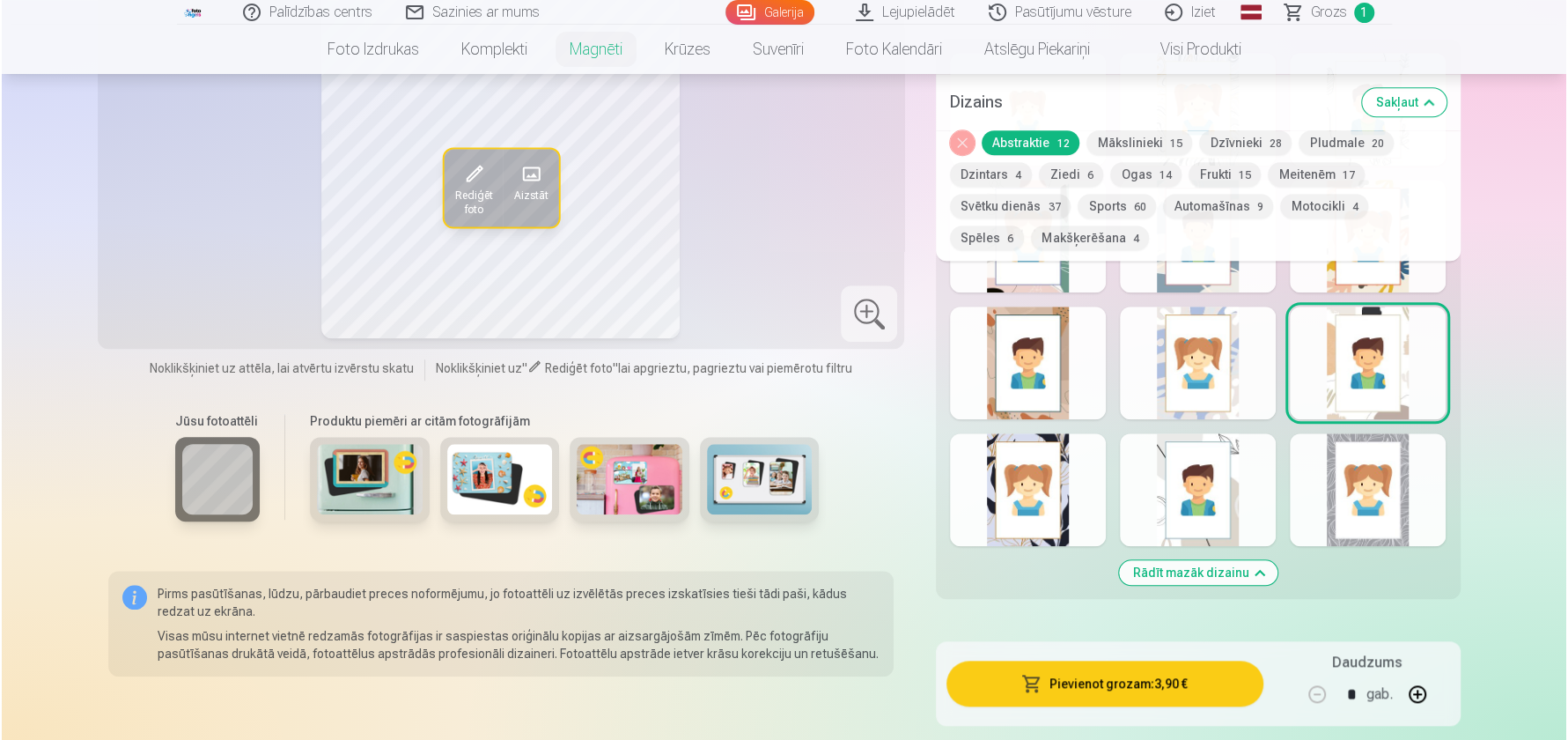
scroll to position [1233, 0]
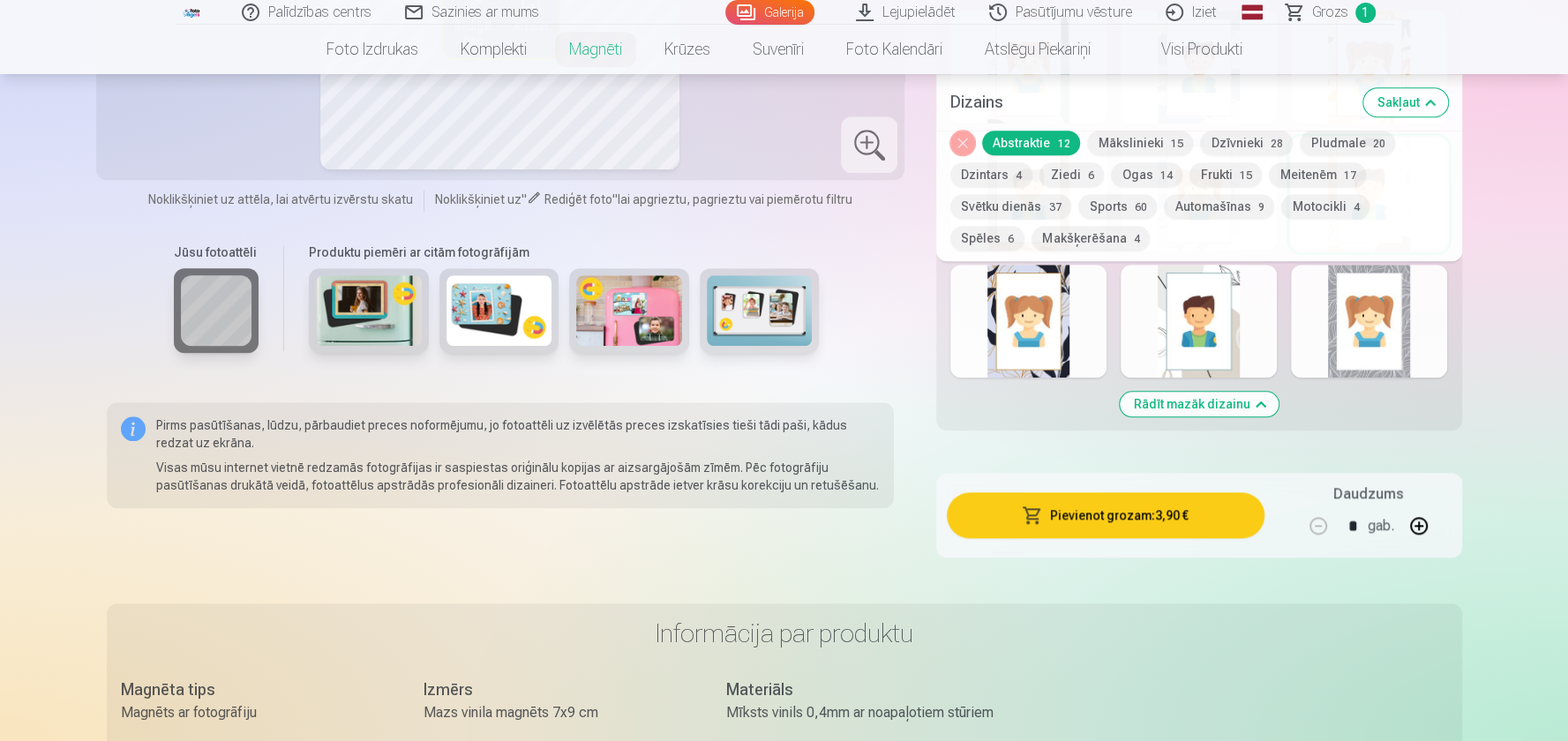
click at [1193, 500] on button "Pievienot grozam : 3,90 €" at bounding box center [1105, 514] width 316 height 46
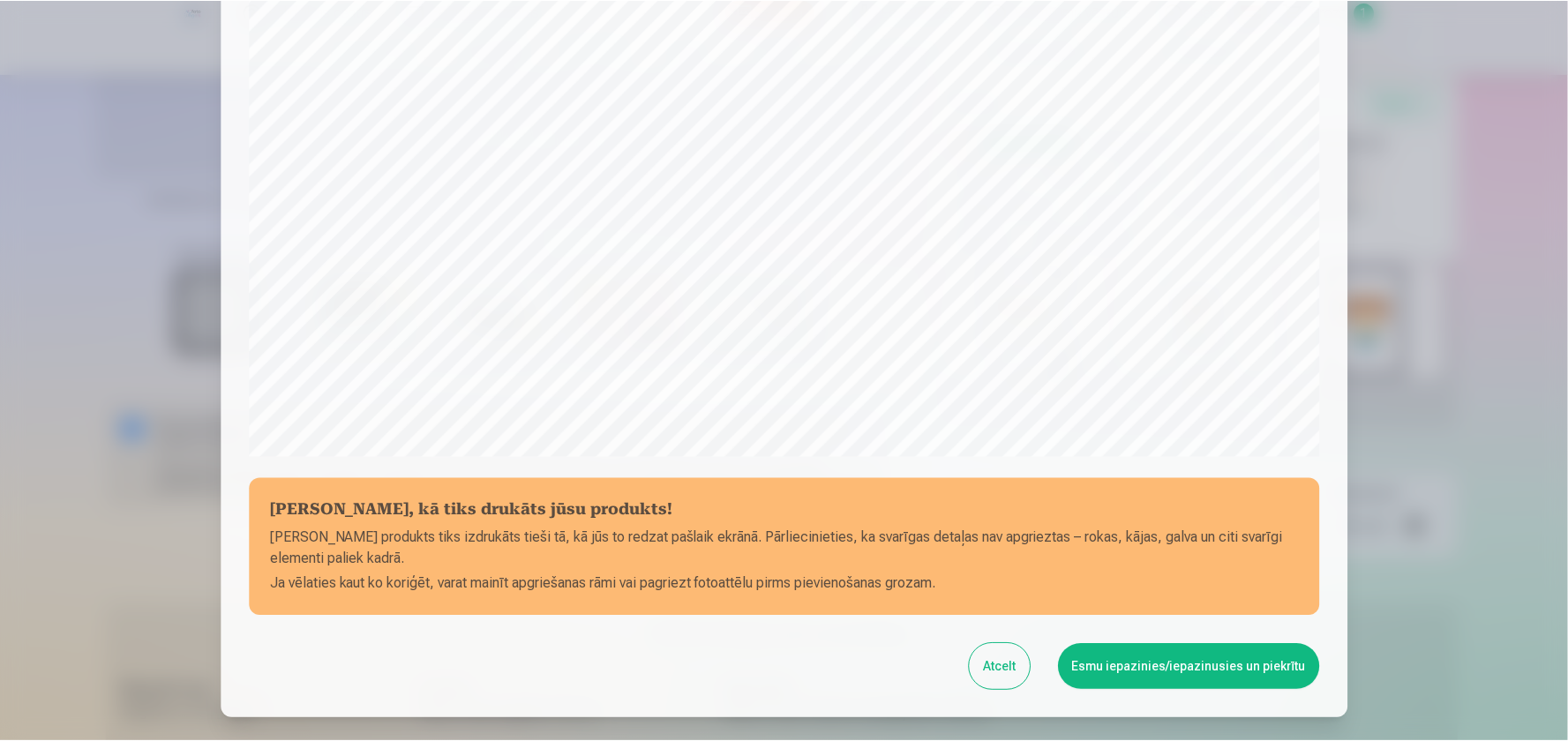
scroll to position [530, 0]
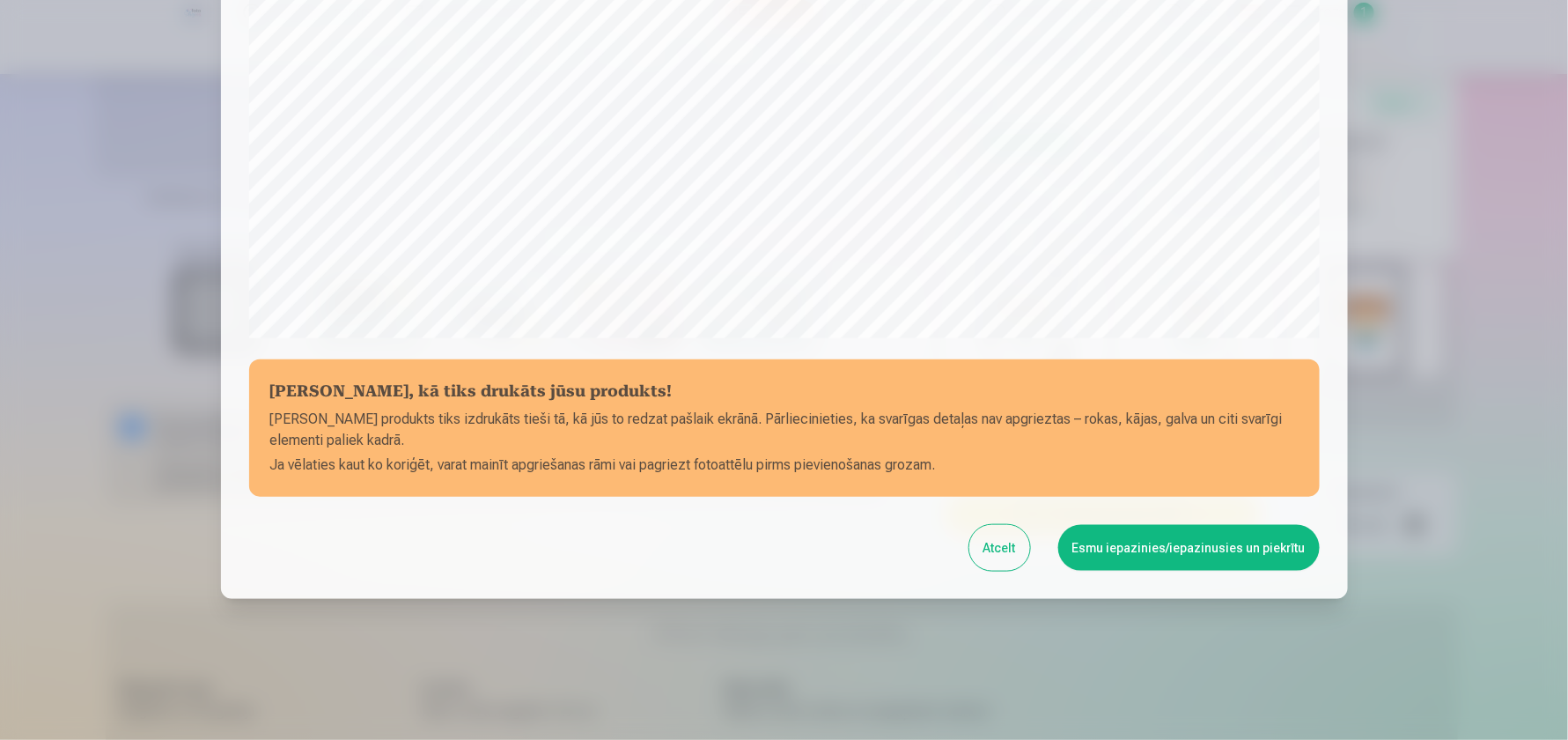
click at [1195, 554] on button "Esmu iepazinies/iepazinusies un piekrītu" at bounding box center [1189, 548] width 262 height 46
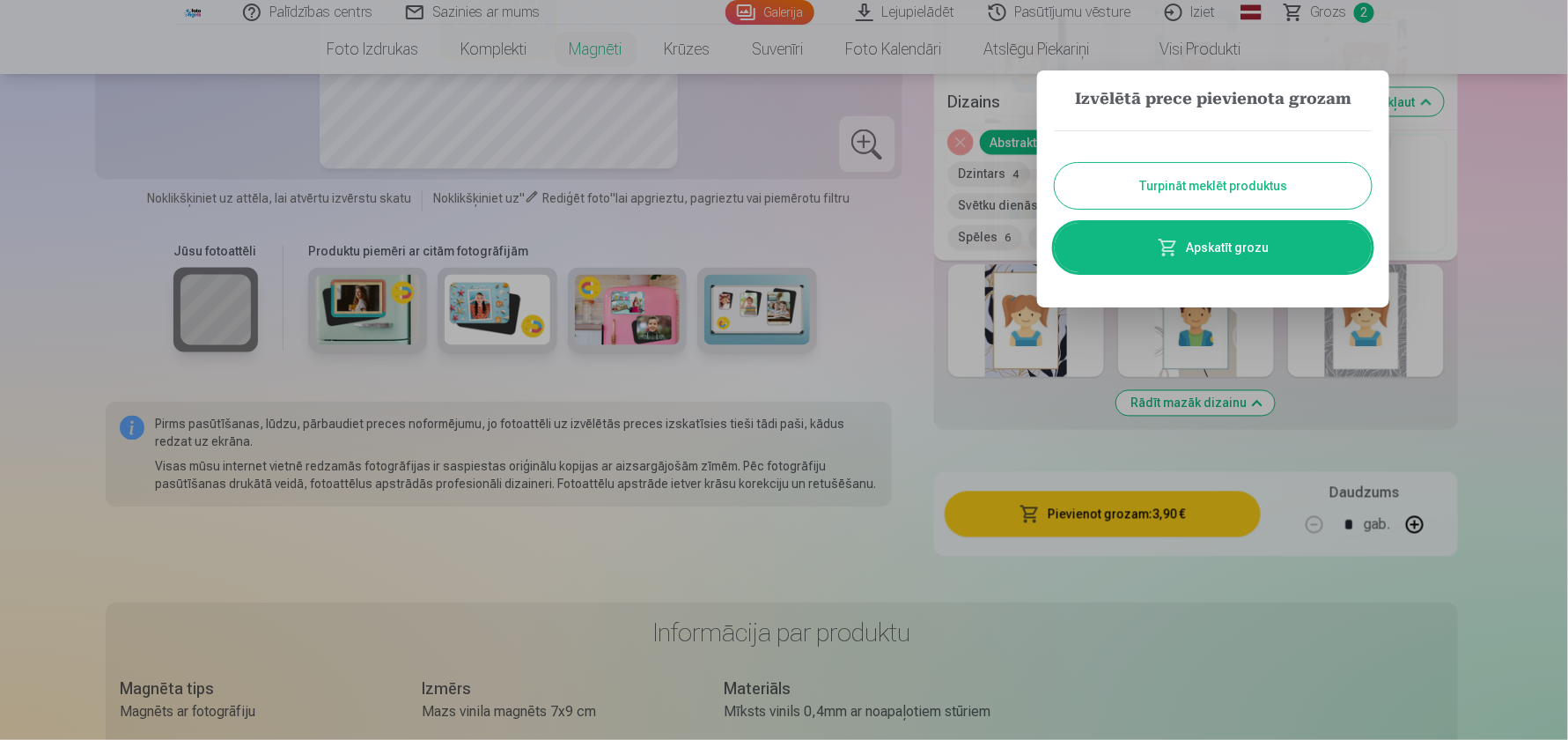
click at [1206, 181] on button "Turpināt meklēt produktus" at bounding box center [1213, 186] width 317 height 46
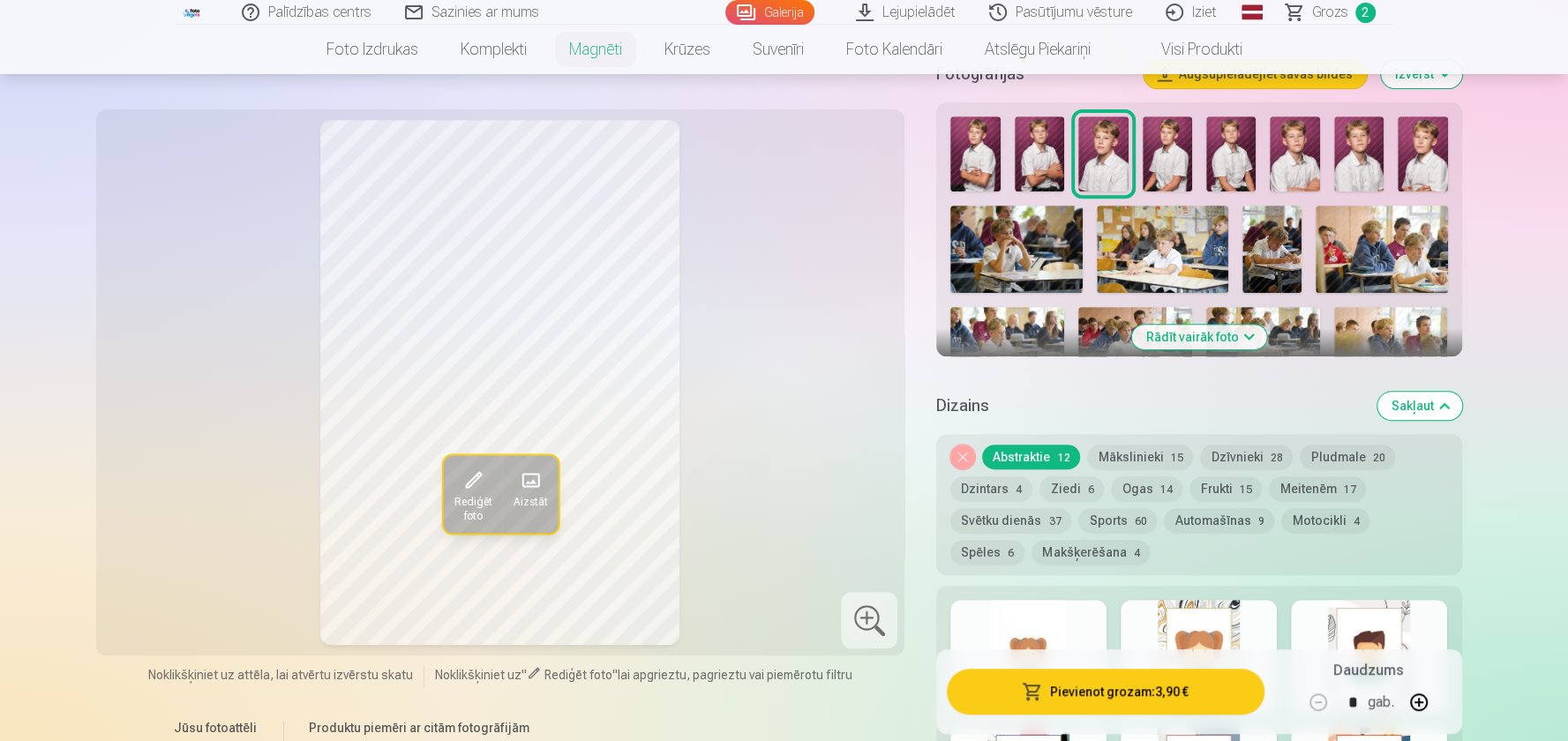
click at [1031, 540] on button "Makšķerēšana 4" at bounding box center [1090, 552] width 118 height 25
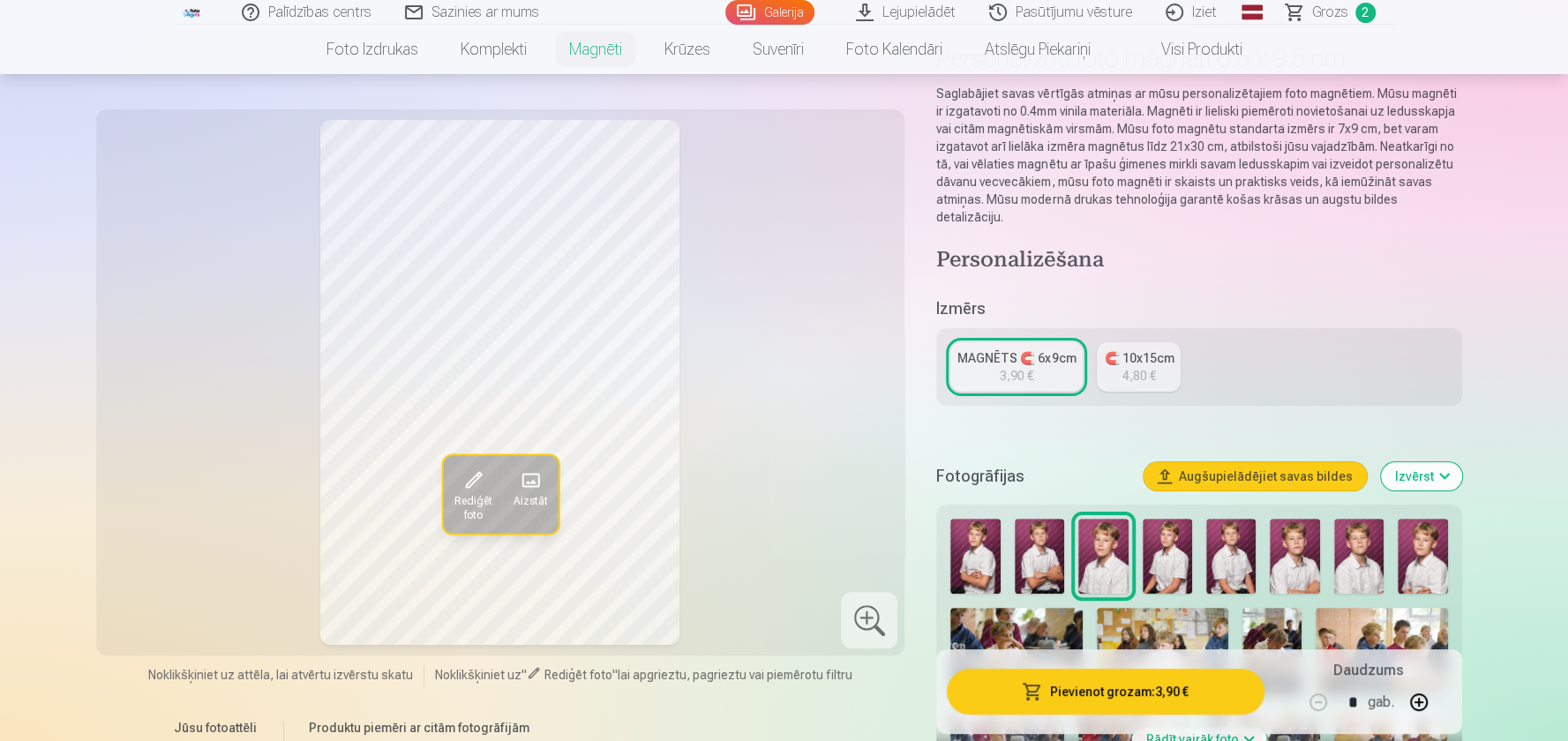
scroll to position [88, 0]
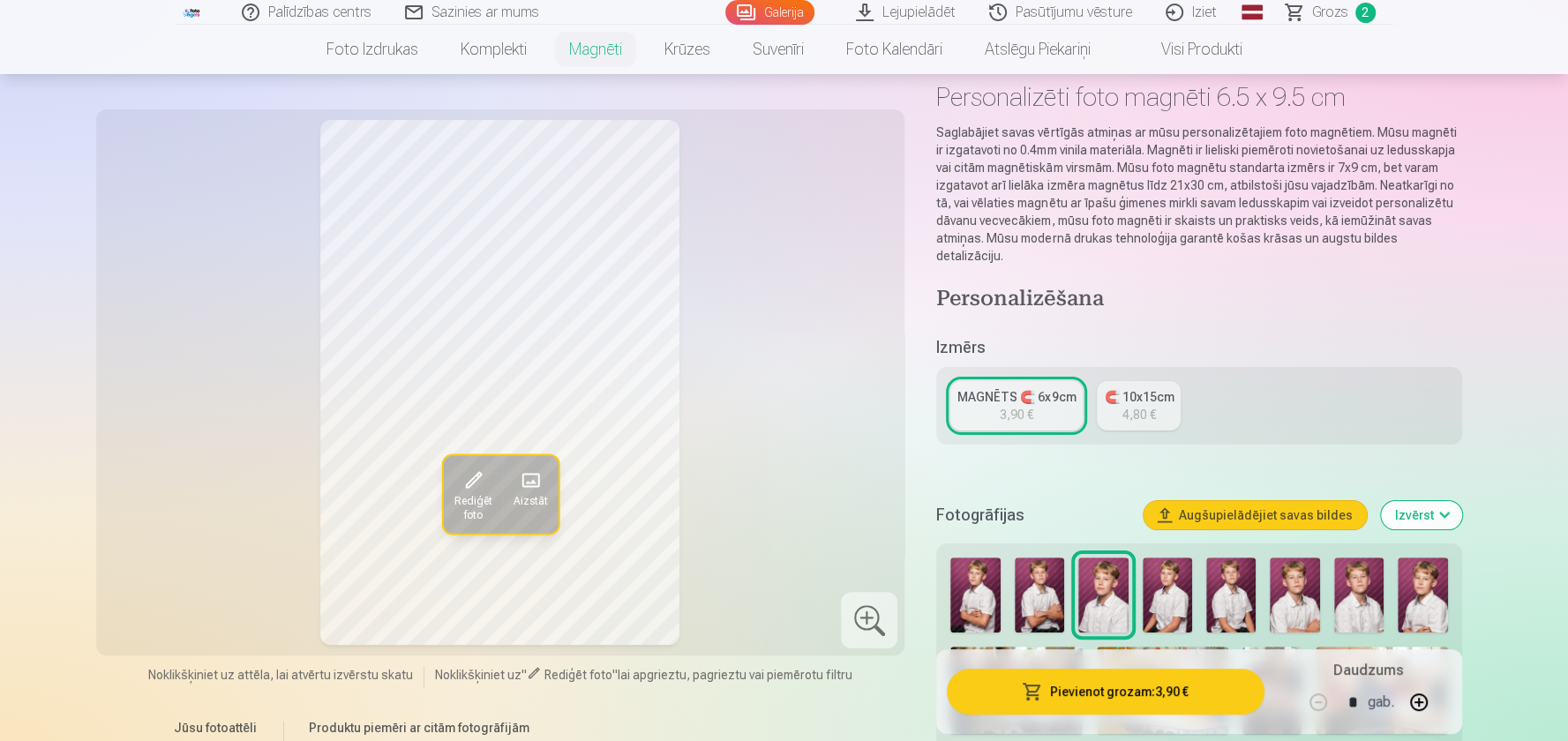
click at [1136, 388] on div "🧲 10x15cm" at bounding box center [1139, 396] width 70 height 18
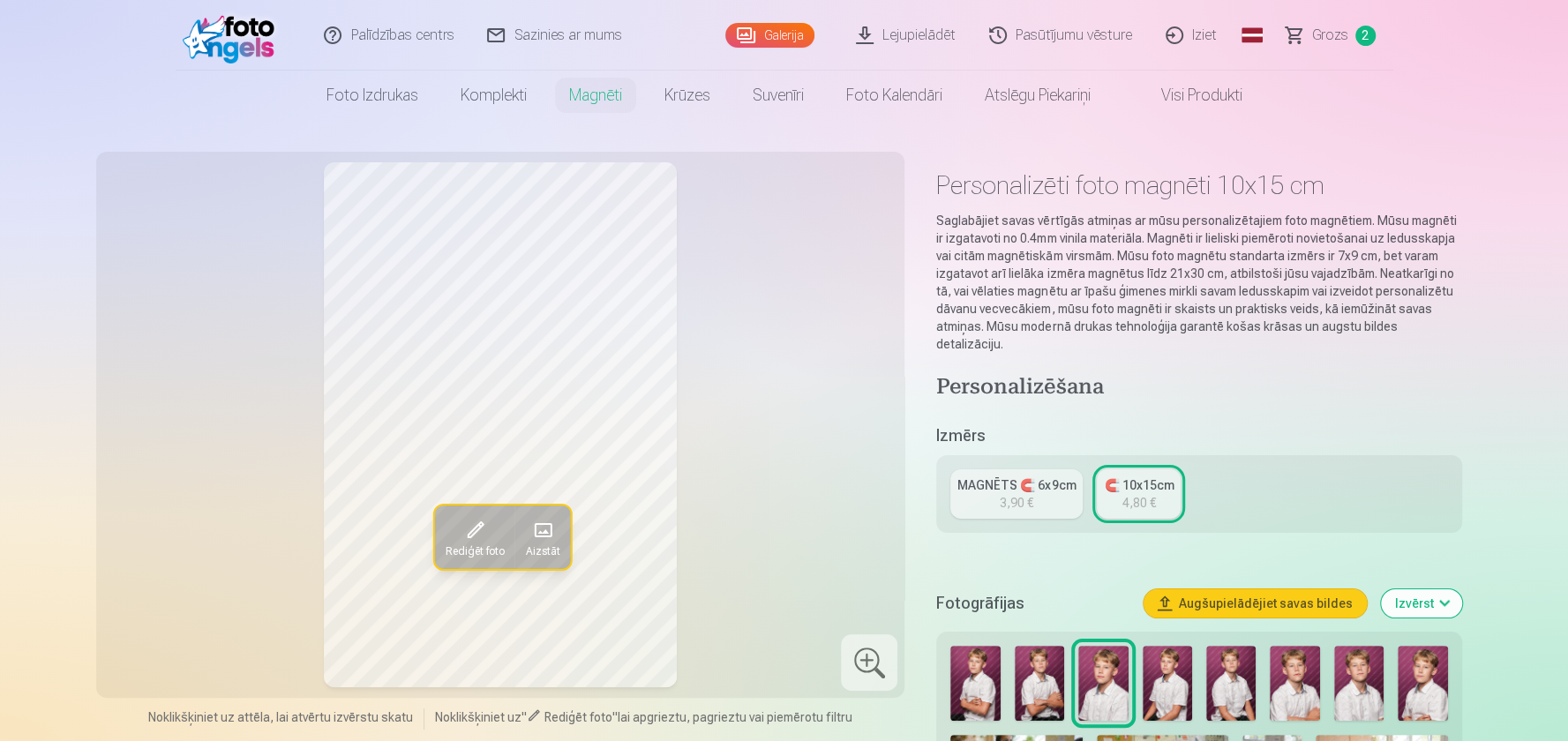
click at [1033, 477] on div "MAGNĒTS 🧲 6x9cm" at bounding box center [1016, 485] width 118 height 18
